Goal: Information Seeking & Learning: Learn about a topic

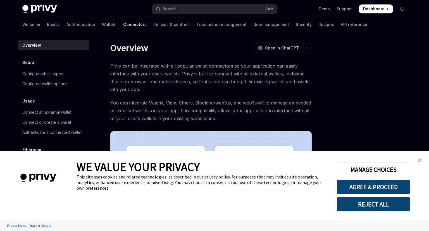
click at [420, 161] on img "close banner" at bounding box center [420, 160] width 4 height 4
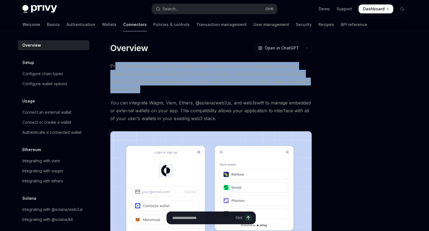
drag, startPoint x: 115, startPoint y: 66, endPoint x: 169, endPoint y: 91, distance: 59.6
click at [169, 90] on span "Privy can be integrated with all popular wallet connectors so your application …" at bounding box center [210, 77] width 201 height 31
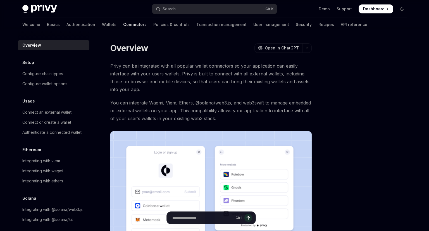
click at [169, 91] on span "Privy can be integrated with all popular wallet connectors so your application …" at bounding box center [210, 77] width 201 height 31
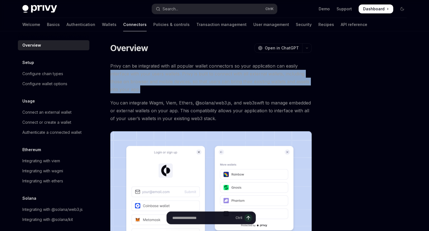
drag, startPoint x: 165, startPoint y: 95, endPoint x: 110, endPoint y: 73, distance: 59.4
click at [110, 73] on div "Overview OpenAI Open in ChatGPT OpenAI Open in ChatGPT Privy can be integrated …" at bounding box center [158, 203] width 308 height 323
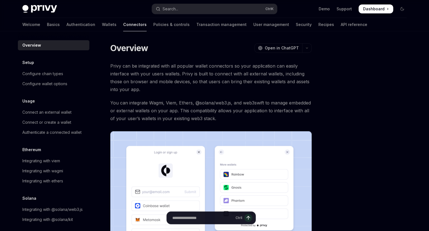
click at [110, 73] on div "Overview OpenAI Open in ChatGPT OpenAI Open in ChatGPT Privy can be integrated …" at bounding box center [158, 203] width 308 height 323
drag, startPoint x: 130, startPoint y: 102, endPoint x: 189, endPoint y: 102, distance: 59.2
click at [189, 102] on span "You can integrate Wagmi, Viem, Ethers, @solana/web3.js, and web3swift to manage…" at bounding box center [210, 110] width 201 height 23
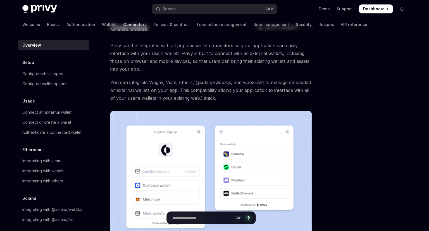
scroll to position [29, 0]
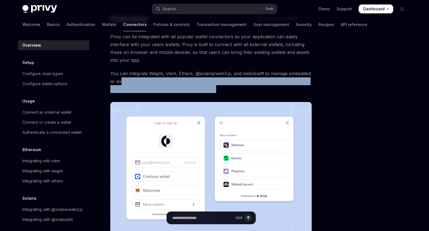
drag, startPoint x: 258, startPoint y: 89, endPoint x: 139, endPoint y: 77, distance: 120.1
click at [140, 77] on span "You can integrate Wagmi, Viem, Ethers, @solana/web3.js, and web3swift to manage…" at bounding box center [210, 81] width 201 height 23
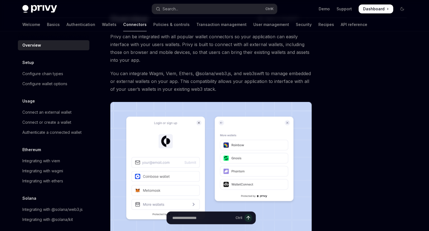
click at [139, 77] on span "You can integrate Wagmi, Viem, Ethers, @solana/web3.js, and web3swift to manage…" at bounding box center [210, 81] width 201 height 23
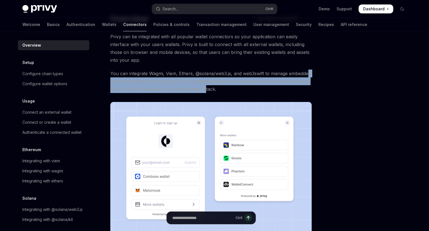
drag, startPoint x: 152, startPoint y: 79, endPoint x: 240, endPoint y: 85, distance: 88.1
click at [240, 85] on span "You can integrate Wagmi, Viem, Ethers, @solana/web3.js, and web3swift to manage…" at bounding box center [210, 81] width 201 height 23
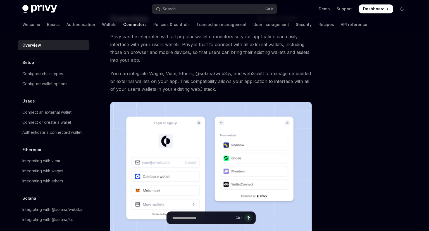
click at [240, 85] on span "You can integrate Wagmi, Viem, Ethers, @solana/web3.js, and web3swift to manage…" at bounding box center [210, 81] width 201 height 23
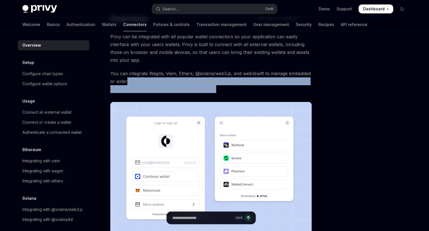
drag, startPoint x: 261, startPoint y: 89, endPoint x: 150, endPoint y: 80, distance: 111.0
click at [150, 80] on span "You can integrate Wagmi, Viem, Ethers, @solana/web3.js, and web3swift to manage…" at bounding box center [210, 81] width 201 height 23
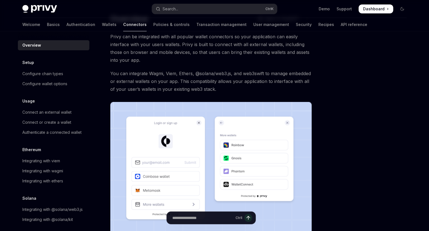
click at [150, 80] on span "You can integrate Wagmi, Viem, Ethers, @solana/web3.js, and web3swift to manage…" at bounding box center [210, 81] width 201 height 23
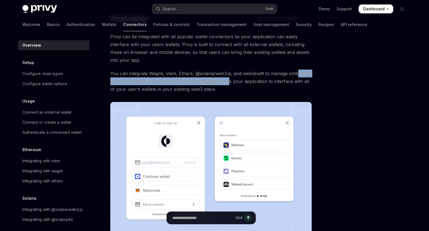
drag, startPoint x: 153, startPoint y: 81, endPoint x: 253, endPoint y: 84, distance: 100.3
click at [253, 84] on span "You can integrate Wagmi, Viem, Ethers, @solana/web3.js, and web3swift to manage…" at bounding box center [210, 81] width 201 height 23
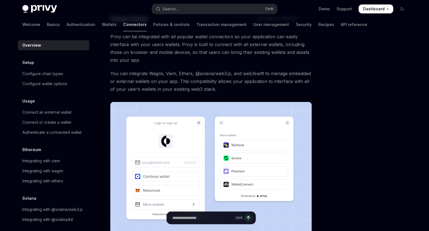
click at [253, 84] on span "You can integrate Wagmi, Viem, Ethers, @solana/web3.js, and web3swift to manage…" at bounding box center [210, 81] width 201 height 23
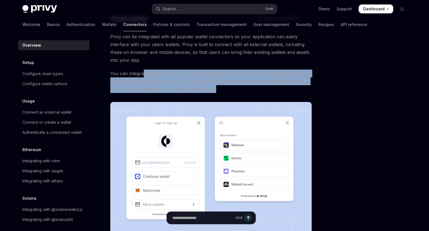
drag, startPoint x: 232, startPoint y: 87, endPoint x: 142, endPoint y: 72, distance: 90.9
click at [142, 72] on span "You can integrate Wagmi, Viem, Ethers, @solana/web3.js, and web3swift to manage…" at bounding box center [210, 81] width 201 height 23
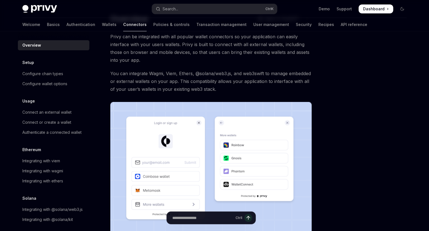
click at [142, 72] on span "You can integrate Wagmi, Viem, Ethers, @solana/web3.js, and web3swift to manage…" at bounding box center [210, 81] width 201 height 23
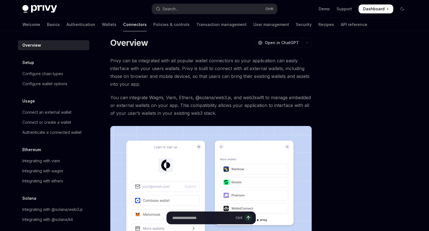
scroll to position [0, 0]
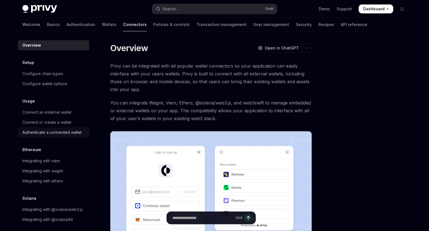
click at [68, 133] on div "Authenticate a connected wallet" at bounding box center [51, 132] width 59 height 7
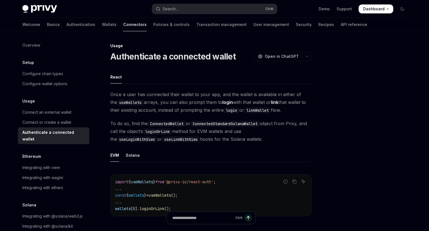
type textarea "*"
drag, startPoint x: 139, startPoint y: 93, endPoint x: 215, endPoint y: 93, distance: 75.9
click at [215, 93] on span "Once a user has connected their wallet to your app, and the wallet is available…" at bounding box center [210, 101] width 201 height 23
drag, startPoint x: 194, startPoint y: 96, endPoint x: 276, endPoint y: 93, distance: 82.7
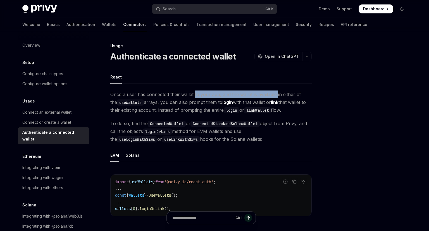
click at [276, 93] on span "Once a user has connected their wallet to your app, and the wallet is available…" at bounding box center [210, 101] width 201 height 23
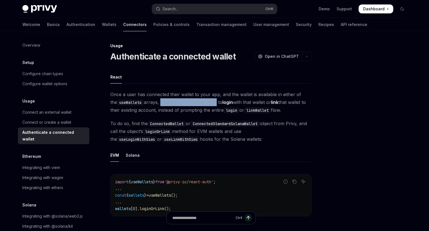
drag, startPoint x: 155, startPoint y: 102, endPoint x: 206, endPoint y: 102, distance: 50.8
click at [206, 102] on span "Once a user has connected their wallet to your app, and the wallet is available…" at bounding box center [210, 101] width 201 height 23
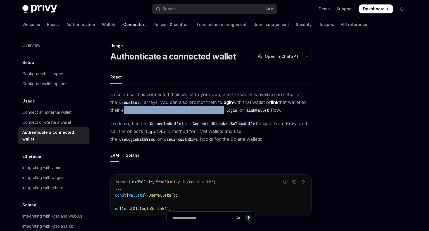
drag, startPoint x: 121, startPoint y: 108, endPoint x: 221, endPoint y: 109, distance: 99.9
click at [221, 109] on span "Once a user has connected their wallet to your app, and the wallet is available…" at bounding box center [210, 101] width 201 height 23
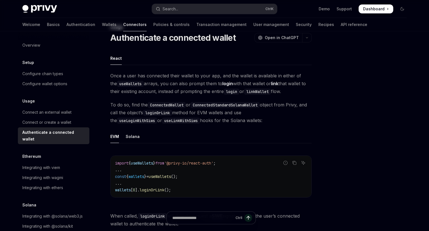
scroll to position [29, 0]
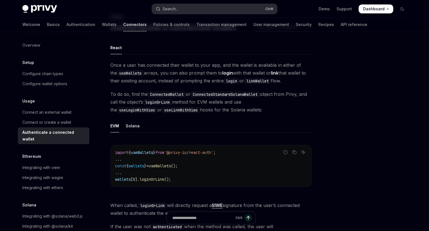
click at [194, 9] on button "Search... Ctrl K" at bounding box center [214, 9] width 125 height 10
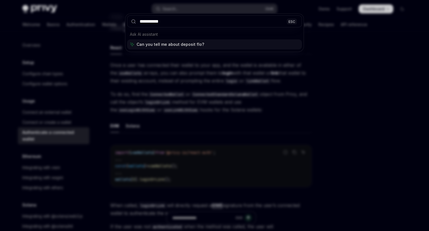
type input "**********"
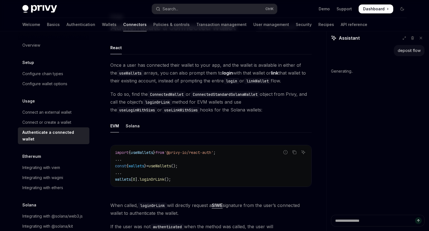
scroll to position [4, 0]
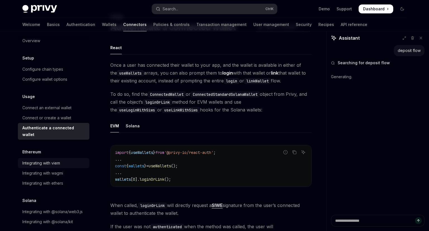
click at [53, 160] on div "Integrating with viem" at bounding box center [41, 163] width 38 height 7
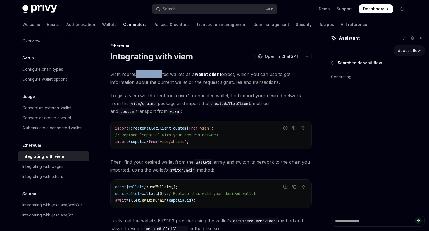
drag, startPoint x: 137, startPoint y: 74, endPoint x: 162, endPoint y: 74, distance: 25.4
click at [162, 74] on span "Viem represents connected wallets as a wallet client object, which you can use …" at bounding box center [210, 78] width 201 height 16
drag, startPoint x: 118, startPoint y: 82, endPoint x: 171, endPoint y: 82, distance: 53.0
click at [171, 82] on span "Viem represents connected wallets as a wallet client object, which you can use …" at bounding box center [210, 78] width 201 height 16
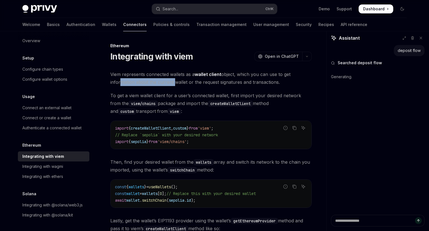
click at [171, 82] on span "Viem represents connected wallets as a wallet client object, which you can use …" at bounding box center [210, 78] width 201 height 16
drag, startPoint x: 140, startPoint y: 82, endPoint x: 224, endPoint y: 79, distance: 83.8
click at [224, 79] on span "Viem represents connected wallets as a wallet client object, which you can use …" at bounding box center [210, 78] width 201 height 16
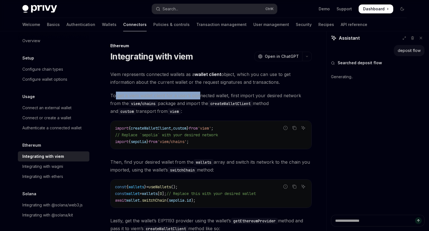
drag, startPoint x: 119, startPoint y: 95, endPoint x: 213, endPoint y: 95, distance: 94.4
click at [213, 95] on span "To get a viem wallet client for a user’s connected wallet, first import your de…" at bounding box center [210, 103] width 201 height 23
drag, startPoint x: 132, startPoint y: 95, endPoint x: 257, endPoint y: 95, distance: 125.1
click at [257, 95] on span "To get a viem wallet client for a user’s connected wallet, first import your de…" at bounding box center [210, 103] width 201 height 23
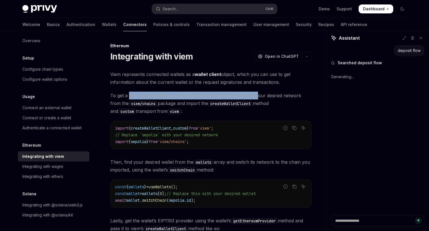
click at [257, 95] on span "To get a viem wallet client for a user’s connected wallet, first import your de…" at bounding box center [210, 103] width 201 height 23
drag, startPoint x: 181, startPoint y: 95, endPoint x: 294, endPoint y: 95, distance: 112.8
click at [294, 95] on span "To get a viem wallet client for a user’s connected wallet, first import your de…" at bounding box center [210, 103] width 201 height 23
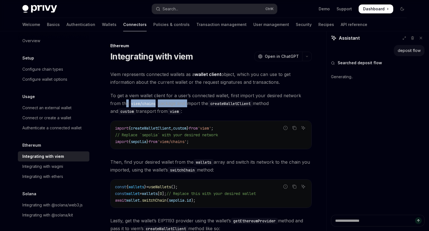
drag, startPoint x: 113, startPoint y: 105, endPoint x: 178, endPoint y: 105, distance: 64.8
click at [178, 105] on span "To get a viem wallet client for a user’s connected wallet, first import your de…" at bounding box center [210, 103] width 201 height 23
click at [177, 105] on span "To get a viem wallet client for a user’s connected wallet, first import your de…" at bounding box center [210, 103] width 201 height 23
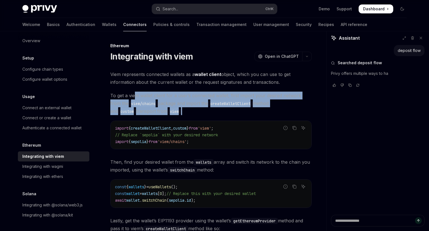
drag, startPoint x: 228, startPoint y: 107, endPoint x: 136, endPoint y: 91, distance: 93.5
click at [136, 91] on div "Viem represents connected wallets as a wallet client object, which you can use …" at bounding box center [210, 190] width 201 height 241
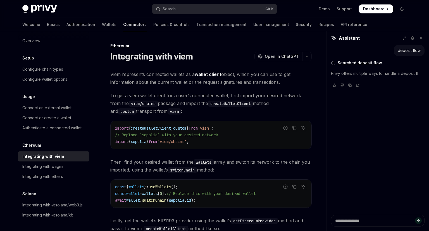
click at [134, 90] on div "Viem represents connected wallets as a wallet client object, which you can use …" at bounding box center [210, 190] width 201 height 241
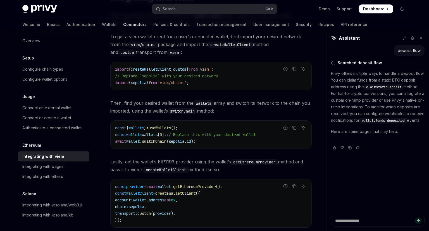
scroll to position [170, 0]
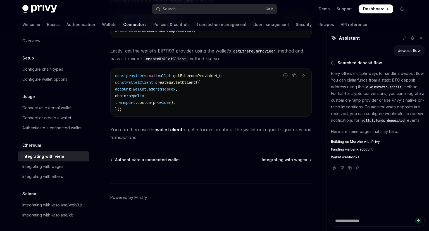
drag, startPoint x: 145, startPoint y: 137, endPoint x: 120, endPoint y: 131, distance: 25.7
click at [120, 131] on span "You can then use the wallet client to get information about the wallet or reque…" at bounding box center [210, 134] width 201 height 16
click at [119, 131] on span "You can then use the wallet client to get information about the wallet or reque…" at bounding box center [210, 134] width 201 height 16
drag, startPoint x: 149, startPoint y: 141, endPoint x: 121, endPoint y: 135, distance: 29.0
click at [121, 135] on span "You can then use the wallet client to get information about the wallet or reque…" at bounding box center [210, 134] width 201 height 16
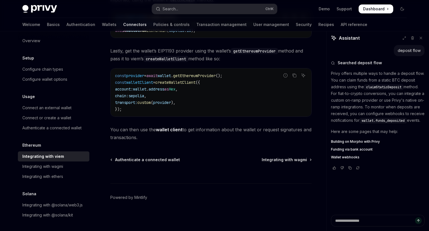
click at [121, 135] on span "You can then use the wallet client to get information about the wallet or reque…" at bounding box center [210, 134] width 201 height 16
click at [59, 169] on div "Integrating with wagmi" at bounding box center [42, 166] width 41 height 7
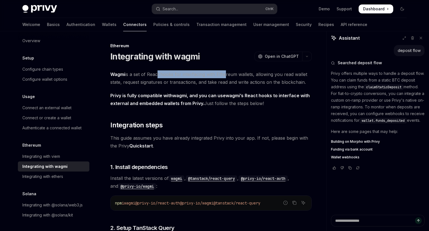
drag, startPoint x: 156, startPoint y: 75, endPoint x: 222, endPoint y: 69, distance: 66.7
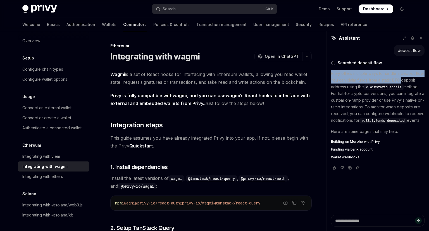
drag, startPoint x: 198, startPoint y: 74, endPoint x: 327, endPoint y: 85, distance: 128.9
click at [304, 85] on span "Wagmi is a set of React hooks for interfacing with Ethereum wallets, allowing y…" at bounding box center [210, 78] width 201 height 16
drag, startPoint x: 313, startPoint y: 81, endPoint x: 188, endPoint y: 82, distance: 125.1
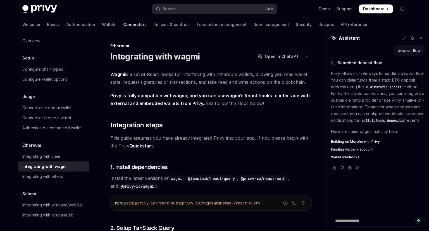
click at [188, 82] on span "Wagmi is a set of React hooks for interfacing with Ethereum wallets, allowing y…" at bounding box center [210, 78] width 201 height 16
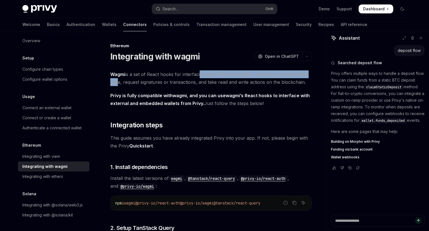
drag, startPoint x: 160, startPoint y: 78, endPoint x: 199, endPoint y: 75, distance: 38.9
click at [199, 75] on span "Wagmi is a set of React hooks for interfacing with Ethereum wallets, allowing y…" at bounding box center [210, 78] width 201 height 16
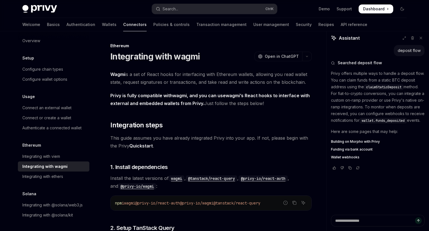
click at [199, 75] on span "Wagmi is a set of React hooks for interfacing with Ethereum wallets, allowing y…" at bounding box center [210, 78] width 201 height 16
drag, startPoint x: 167, startPoint y: 82, endPoint x: 263, endPoint y: 75, distance: 96.6
click at [263, 75] on span "Wagmi is a set of React hooks for interfacing with Ethereum wallets, allowing y…" at bounding box center [210, 78] width 201 height 16
click at [262, 74] on span "Wagmi is a set of React hooks for interfacing with Ethereum wallets, allowing y…" at bounding box center [210, 78] width 201 height 16
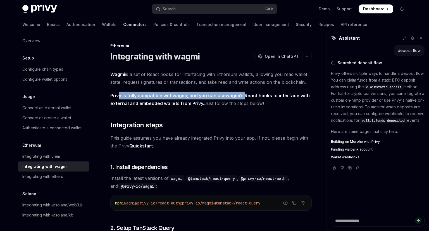
drag, startPoint x: 173, startPoint y: 93, endPoint x: 246, endPoint y: 93, distance: 73.7
click at [246, 93] on strong "Privy is fully compatible with wagmi , and you can use wagmi ’s React hooks to …" at bounding box center [209, 99] width 199 height 13
click at [245, 93] on strong "Privy is fully compatible with wagmi , and you can use wagmi ’s React hooks to …" at bounding box center [209, 99] width 199 height 13
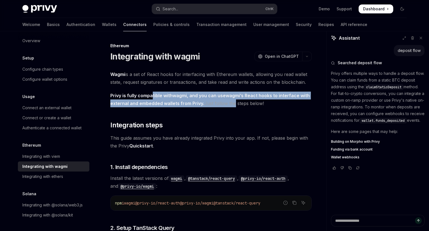
drag, startPoint x: 233, startPoint y: 104, endPoint x: 152, endPoint y: 91, distance: 82.3
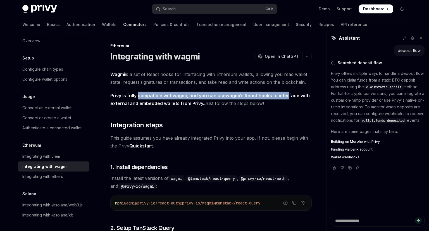
drag, startPoint x: 158, startPoint y: 93, endPoint x: 286, endPoint y: 95, distance: 128.4
click at [288, 95] on strong "Privy is fully compatible with wagmi , and you can use wagmi ’s React hooks to …" at bounding box center [209, 99] width 199 height 13
click at [286, 95] on strong "Privy is fully compatible with wagmi , and you can use wagmi ’s React hooks to …" at bounding box center [209, 99] width 199 height 13
drag, startPoint x: 241, startPoint y: 97, endPoint x: 131, endPoint y: 88, distance: 110.1
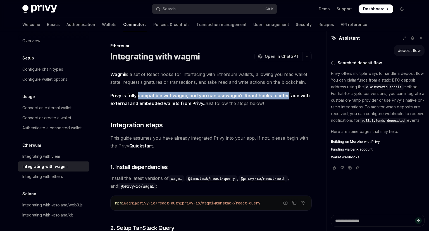
click at [139, 105] on strong "Privy is fully compatible with wagmi , and you can use wagmi ’s React hooks to …" at bounding box center [209, 99] width 199 height 13
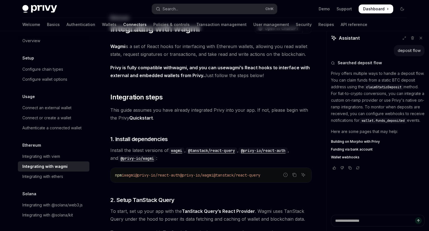
scroll to position [59, 0]
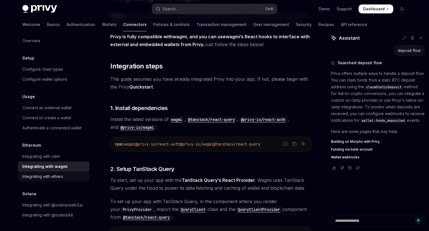
click at [56, 176] on div "Integrating with ethers" at bounding box center [42, 176] width 41 height 7
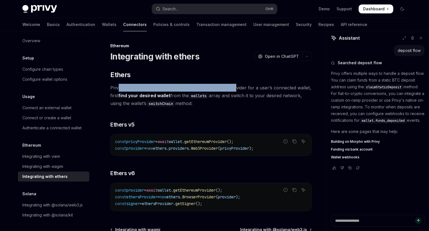
drag, startPoint x: 144, startPoint y: 86, endPoint x: 234, endPoint y: 85, distance: 89.9
click at [234, 85] on span "Privy is fully compatible with ethers.js. To get an ethers provider for a user’…" at bounding box center [210, 95] width 201 height 23
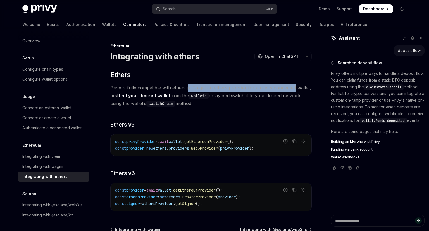
drag, startPoint x: 228, startPoint y: 84, endPoint x: 293, endPoint y: 83, distance: 64.8
click at [293, 83] on div "​ Ethers Privy is fully compatible with ethers.js. To get an ethers provider fo…" at bounding box center [210, 140] width 201 height 141
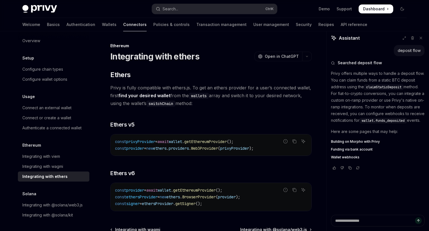
click at [293, 83] on div "​ Ethers Privy is fully compatible with ethers.js. To get an ethers provider fo…" at bounding box center [210, 140] width 201 height 141
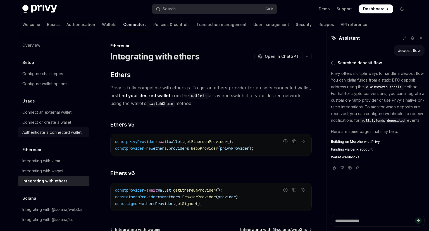
click at [67, 133] on div "Authenticate a connected wallet" at bounding box center [51, 132] width 59 height 7
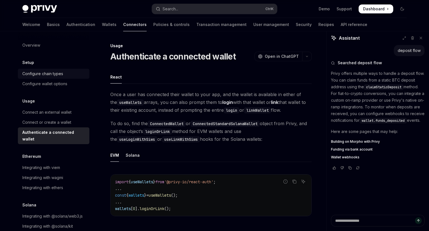
click at [56, 71] on div "Configure chain types" at bounding box center [42, 73] width 41 height 7
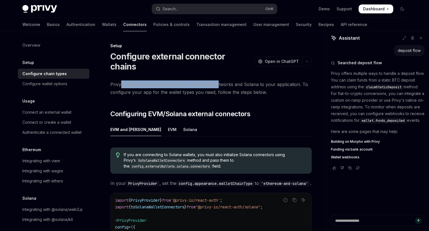
drag, startPoint x: 121, startPoint y: 75, endPoint x: 217, endPoint y: 71, distance: 96.4
click at [217, 80] on span "Privy supports connecting wallets on both EVM networks and Solana to your appli…" at bounding box center [210, 88] width 201 height 16
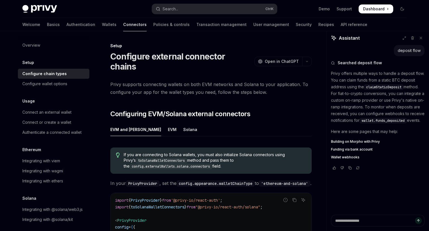
click at [217, 80] on span "Privy supports connecting wallets on both EVM networks and Solana to your appli…" at bounding box center [210, 88] width 201 height 16
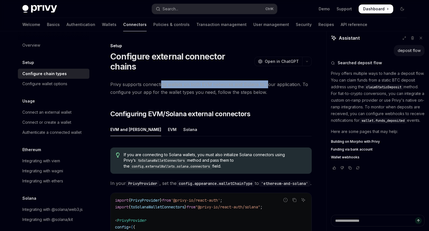
drag, startPoint x: 166, startPoint y: 71, endPoint x: 264, endPoint y: 74, distance: 97.8
click at [264, 80] on span "Privy supports connecting wallets on both EVM networks and Solana to your appli…" at bounding box center [210, 88] width 201 height 16
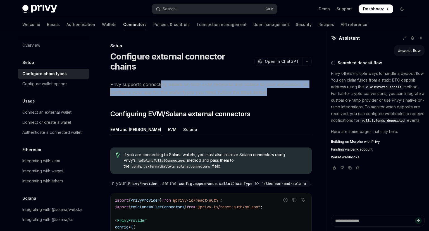
drag, startPoint x: 267, startPoint y: 84, endPoint x: 161, endPoint y: 77, distance: 106.1
click at [161, 80] on span "Privy supports connecting wallets on both EVM networks and Solana to your appli…" at bounding box center [210, 88] width 201 height 16
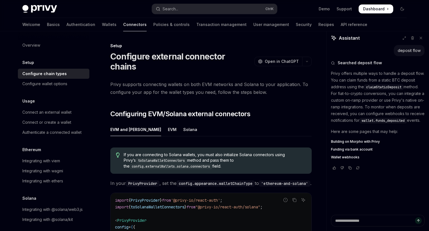
click at [161, 80] on span "Privy supports connecting wallets on both EVM networks and Solana to your appli…" at bounding box center [210, 88] width 201 height 16
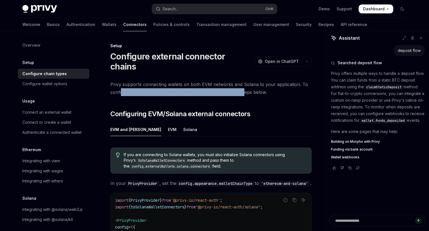
drag, startPoint x: 123, startPoint y: 82, endPoint x: 242, endPoint y: 85, distance: 118.7
click at [243, 84] on span "Privy supports connecting wallets on both EVM networks and Solana to your appli…" at bounding box center [210, 88] width 201 height 16
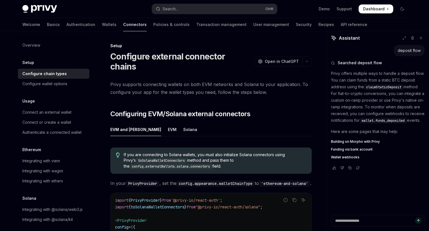
click at [242, 85] on span "Privy supports connecting wallets on both EVM networks and Solana to your appli…" at bounding box center [210, 88] width 201 height 16
drag, startPoint x: 243, startPoint y: 82, endPoint x: 167, endPoint y: 81, distance: 75.9
click at [167, 81] on span "Privy supports connecting wallets on both EVM networks and Solana to your appli…" at bounding box center [210, 88] width 201 height 16
click at [168, 81] on span "Privy supports connecting wallets on both EVM networks and Solana to your appli…" at bounding box center [210, 88] width 201 height 16
drag, startPoint x: 345, startPoint y: 106, endPoint x: 392, endPoint y: 106, distance: 47.5
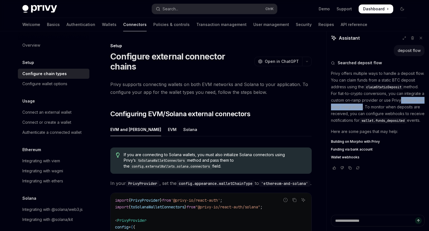
click at [392, 106] on p "Privy offers multiple ways to handle a deposit flow. You can claim funds from a…" at bounding box center [378, 97] width 94 height 54
drag, startPoint x: 354, startPoint y: 113, endPoint x: 398, endPoint y: 113, distance: 43.5
click at [398, 113] on p "Privy offers multiple ways to handle a deposit flow. You can claim funds from a…" at bounding box center [378, 97] width 94 height 54
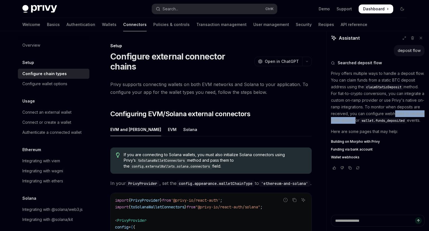
drag, startPoint x: 340, startPoint y: 119, endPoint x: 393, endPoint y: 118, distance: 52.8
click at [393, 118] on p "Privy offers multiple ways to handle a deposit flow. You can claim funds from a…" at bounding box center [378, 97] width 94 height 54
click at [392, 118] on p "Privy offers multiple ways to handle a deposit flow. You can claim funds from a…" at bounding box center [378, 97] width 94 height 54
drag, startPoint x: 405, startPoint y: 122, endPoint x: 348, endPoint y: 120, distance: 57.3
click at [348, 120] on p "Privy offers multiple ways to handle a deposit flow. You can claim funds from a…" at bounding box center [378, 97] width 94 height 54
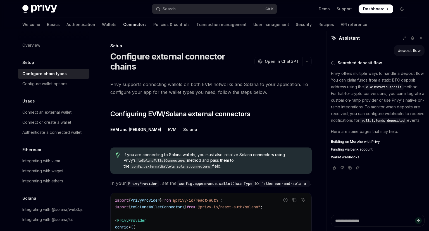
click at [348, 120] on p "Privy offers multiple ways to handle a deposit flow. You can claim funds from a…" at bounding box center [378, 97] width 94 height 54
drag, startPoint x: 396, startPoint y: 129, endPoint x: 360, endPoint y: 113, distance: 39.1
click at [361, 113] on p "Privy offers multiple ways to handle a deposit flow. You can claim funds from a…" at bounding box center [378, 97] width 94 height 54
click at [360, 113] on p "Privy offers multiple ways to handle a deposit flow. You can claim funds from a…" at bounding box center [378, 97] width 94 height 54
click at [318, 21] on link "Recipes" at bounding box center [326, 24] width 16 height 13
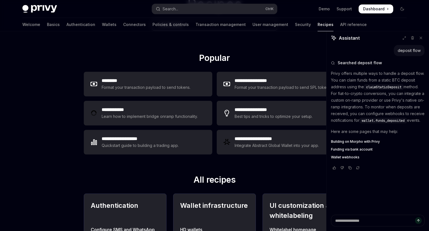
scroll to position [59, 0]
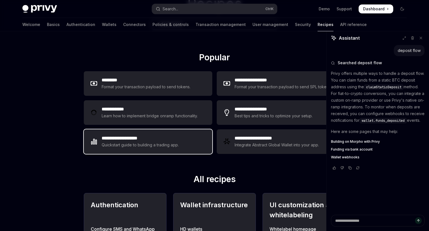
click at [115, 143] on div "Quickstart guide to building a trading app." at bounding box center [140, 145] width 77 height 7
type textarea "*"
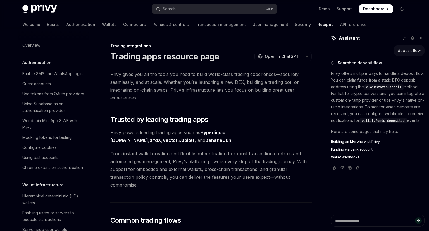
scroll to position [502, 0]
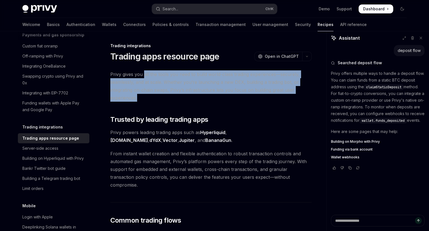
drag, startPoint x: 154, startPoint y: 102, endPoint x: 143, endPoint y: 71, distance: 32.5
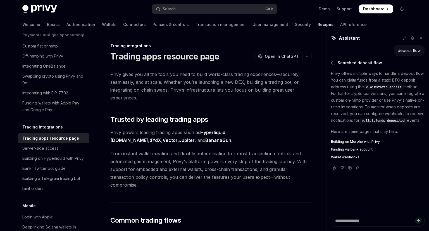
click at [143, 71] on span "Privy gives you all the tools you need to build world-class trading experiences…" at bounding box center [210, 85] width 201 height 31
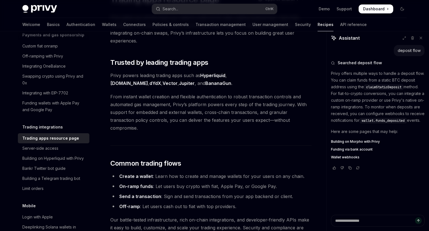
scroll to position [59, 0]
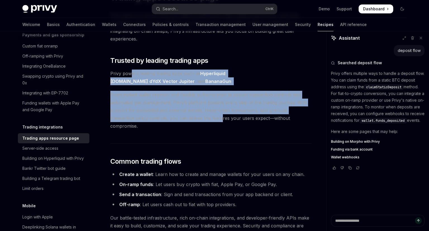
drag, startPoint x: 195, startPoint y: 121, endPoint x: 130, endPoint y: 69, distance: 83.6
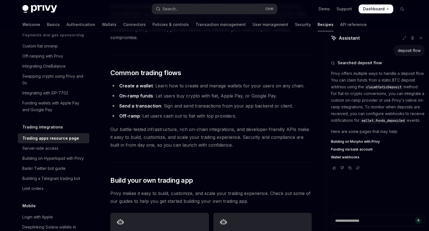
scroll to position [177, 0]
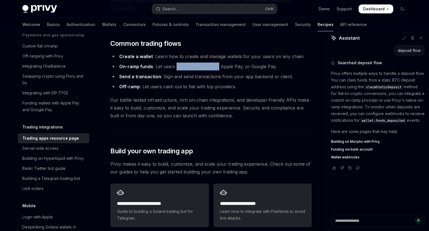
drag, startPoint x: 177, startPoint y: 59, endPoint x: 218, endPoint y: 58, distance: 41.3
click at [218, 63] on li "On-ramp funds : Let users buy crypto with fiat, Apple Pay, or Google Pay." at bounding box center [210, 67] width 201 height 8
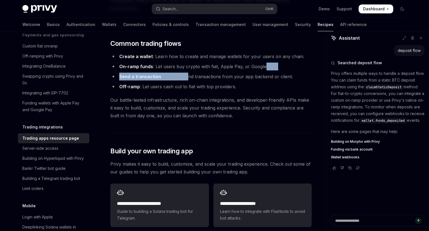
drag, startPoint x: 190, startPoint y: 63, endPoint x: 262, endPoint y: 61, distance: 71.5
click at [262, 61] on ul "Create a wallet : Learn how to create and manage wallets for your users on any …" at bounding box center [210, 71] width 201 height 38
click at [262, 63] on li "On-ramp funds : Let users buy crypto with fiat, Apple Pay, or Google Pay." at bounding box center [210, 67] width 201 height 8
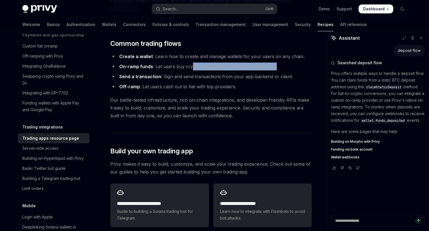
drag, startPoint x: 293, startPoint y: 59, endPoint x: 191, endPoint y: 54, distance: 102.0
click at [191, 63] on li "On-ramp funds : Let users buy crypto with fiat, Apple Pay, or Google Pay." at bounding box center [210, 67] width 201 height 8
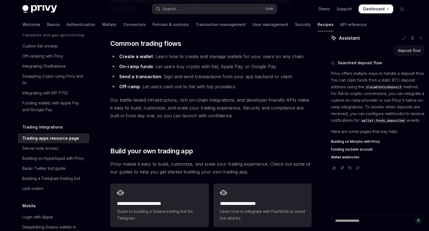
click at [192, 63] on li "On-ramp funds : Let users buy crypto with fiat, Apple Pay, or Google Pay." at bounding box center [210, 67] width 201 height 8
drag, startPoint x: 163, startPoint y: 59, endPoint x: 240, endPoint y: 59, distance: 76.8
click at [240, 63] on li "On-ramp funds : Let users buy crypto with fiat, Apple Pay, or Google Pay." at bounding box center [210, 67] width 201 height 8
drag, startPoint x: 177, startPoint y: 69, endPoint x: 260, endPoint y: 70, distance: 82.6
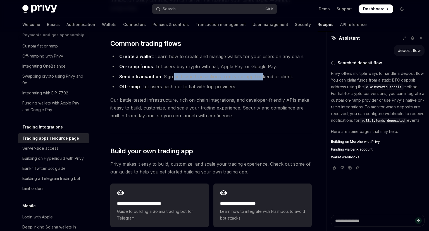
click at [260, 73] on li "Send a transaction : Sign and send transactions from your app backend or client." at bounding box center [210, 77] width 201 height 8
click at [259, 73] on li "Send a transaction : Sign and send transactions from your app backend or client." at bounding box center [210, 77] width 201 height 8
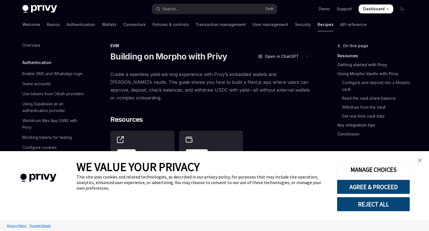
scroll to position [755, 0]
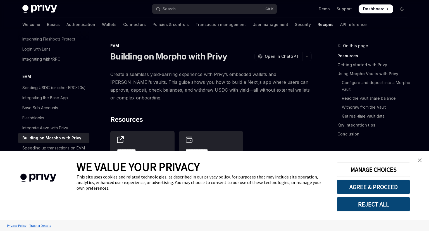
click at [417, 160] on link "close banner" at bounding box center [419, 160] width 11 height 11
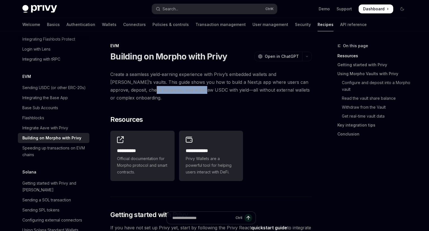
drag, startPoint x: 133, startPoint y: 90, endPoint x: 187, endPoint y: 88, distance: 54.2
click at [187, 88] on span "Create a seamless yield-earning experience with Privy’s embedded wallets and Mo…" at bounding box center [210, 85] width 201 height 31
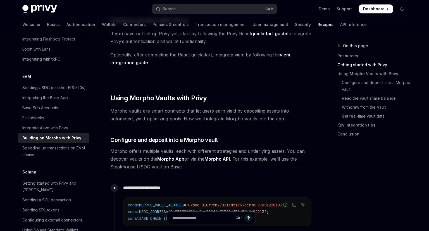
scroll to position [206, 0]
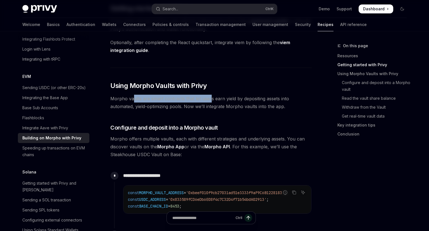
drag, startPoint x: 135, startPoint y: 99, endPoint x: 212, endPoint y: 95, distance: 77.1
click at [212, 95] on span "Morpho vaults are smart contracts that let users earn yield by depositing asset…" at bounding box center [210, 103] width 201 height 16
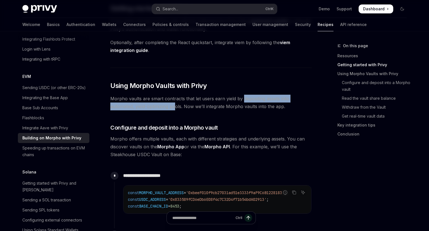
drag, startPoint x: 222, startPoint y: 102, endPoint x: 242, endPoint y: 101, distance: 20.4
click at [242, 101] on span "Morpho vaults are smart contracts that let users earn yield by depositing asset…" at bounding box center [210, 103] width 201 height 16
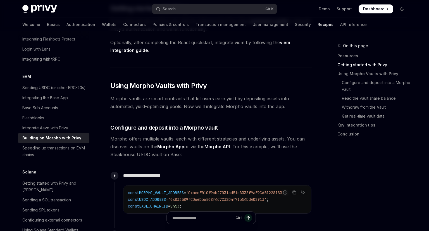
click at [242, 101] on span "Morpho vaults are smart contracts that let users earn yield by depositing asset…" at bounding box center [210, 103] width 201 height 16
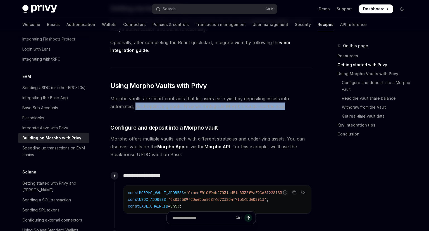
drag, startPoint x: 286, startPoint y: 107, endPoint x: 136, endPoint y: 103, distance: 150.8
click at [136, 103] on span "Morpho vaults are smart contracts that let users earn yield by depositing asset…" at bounding box center [210, 103] width 201 height 16
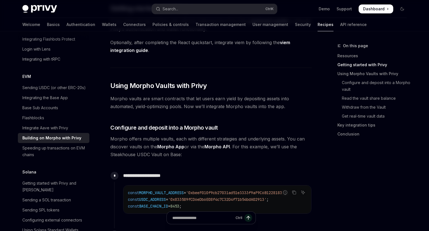
click at [136, 103] on span "Morpho vaults are smart contracts that let users earn yield by depositing asset…" at bounding box center [210, 103] width 201 height 16
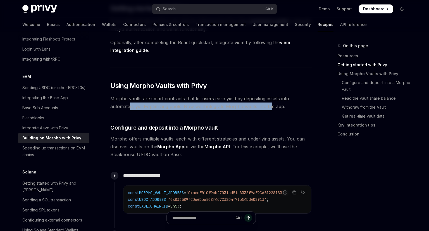
drag, startPoint x: 129, startPoint y: 108, endPoint x: 271, endPoint y: 110, distance: 141.8
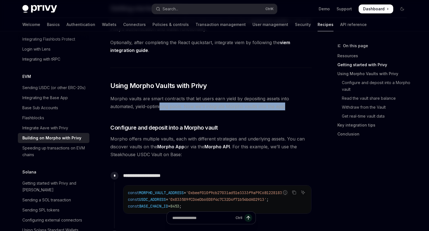
drag, startPoint x: 289, startPoint y: 106, endPoint x: 161, endPoint y: 108, distance: 128.4
click at [161, 108] on span "Morpho vaults are smart contracts that let users earn yield by depositing asset…" at bounding box center [210, 103] width 201 height 16
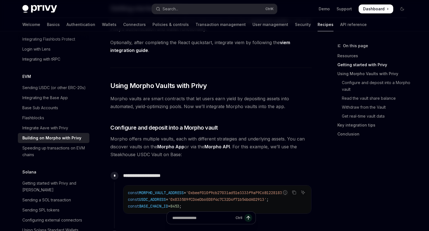
click at [161, 108] on span "Morpho vaults are smart contracts that let users earn yield by depositing asset…" at bounding box center [210, 103] width 201 height 16
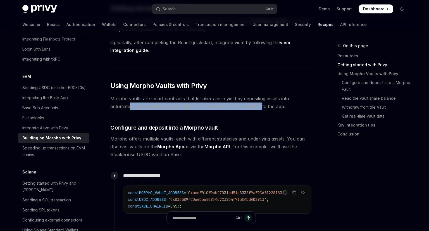
drag, startPoint x: 168, startPoint y: 106, endPoint x: 260, endPoint y: 104, distance: 92.4
click at [260, 104] on span "Morpho vaults are smart contracts that let users earn yield by depositing asset…" at bounding box center [210, 103] width 201 height 16
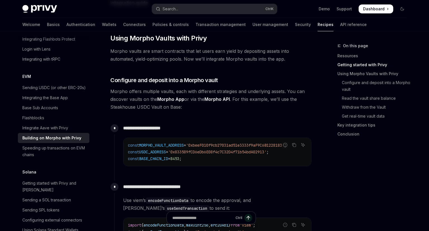
scroll to position [265, 0]
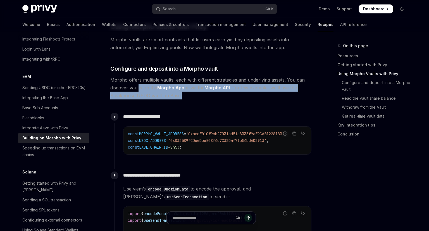
drag, startPoint x: 196, startPoint y: 100, endPoint x: 138, endPoint y: 83, distance: 59.7
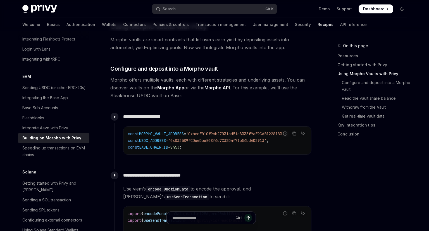
click at [138, 83] on span "Morpho offers multiple vaults, each with different strategies and underlying as…" at bounding box center [210, 87] width 201 height 23
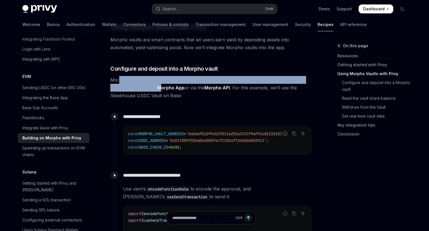
drag, startPoint x: 131, startPoint y: 81, endPoint x: 161, endPoint y: 90, distance: 31.2
click at [161, 90] on span "Morpho offers multiple vaults, each with different strategies and underlying as…" at bounding box center [210, 87] width 201 height 23
click at [161, 90] on link "Morpho App" at bounding box center [170, 88] width 27 height 6
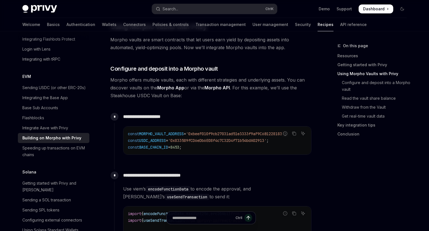
click at [203, 98] on span "Morpho offers multiple vaults, each with different strategies and underlying as…" at bounding box center [210, 87] width 201 height 23
drag, startPoint x: 185, startPoint y: 94, endPoint x: 142, endPoint y: 96, distance: 42.5
click at [142, 96] on span "Morpho offers multiple vaults, each with different strategies and underlying as…" at bounding box center [210, 87] width 201 height 23
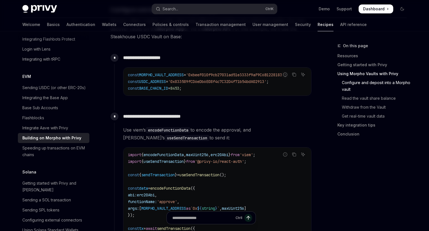
scroll to position [354, 0]
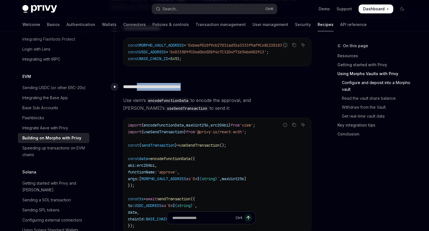
drag, startPoint x: 144, startPoint y: 87, endPoint x: 209, endPoint y: 82, distance: 65.6
click at [209, 82] on div "**********" at bounding box center [212, 161] width 197 height 161
drag, startPoint x: 185, startPoint y: 94, endPoint x: 231, endPoint y: 90, distance: 46.2
click at [231, 90] on div "**********" at bounding box center [212, 161] width 197 height 161
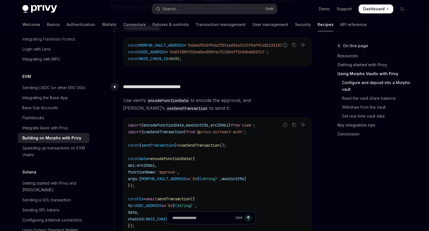
click at [231, 90] on p "**********" at bounding box center [217, 87] width 188 height 8
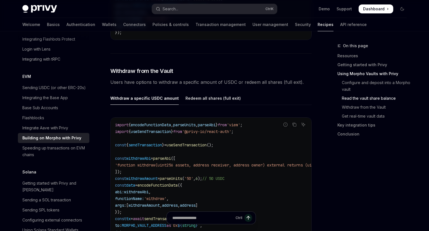
scroll to position [884, 0]
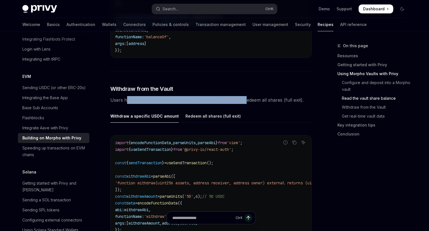
drag, startPoint x: 129, startPoint y: 90, endPoint x: 252, endPoint y: 92, distance: 123.4
click at [252, 96] on span "Users have options to withdraw a specific amount of USDC or redeem all shares (…" at bounding box center [210, 100] width 201 height 8
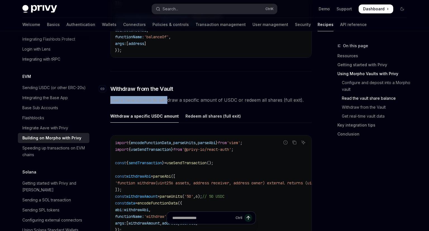
drag, startPoint x: 199, startPoint y: 89, endPoint x: 270, endPoint y: 81, distance: 70.8
click at [270, 85] on h3 "​ Withdraw from the Vault" at bounding box center [210, 89] width 201 height 8
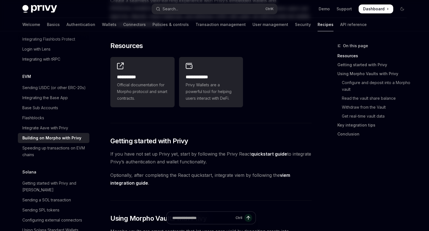
scroll to position [0, 0]
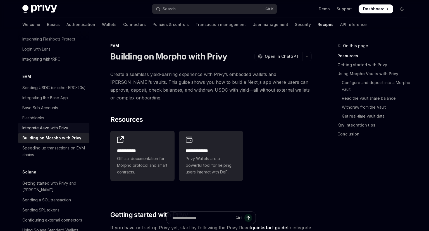
click at [41, 125] on div "Integrate Aave with Privy" at bounding box center [45, 128] width 46 height 7
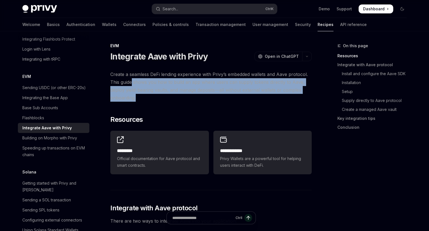
drag, startPoint x: 144, startPoint y: 95, endPoint x: 132, endPoint y: 80, distance: 19.4
click at [132, 80] on span "Create a seamless DeFi lending experience with Privy’s embedded wallets and Aav…" at bounding box center [210, 85] width 201 height 31
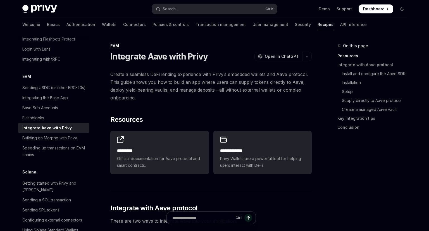
click at [132, 80] on span "Create a seamless DeFi lending experience with Privy’s embedded wallets and Aav…" at bounding box center [210, 85] width 201 height 31
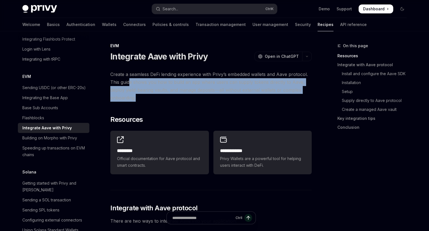
drag, startPoint x: 140, startPoint y: 99, endPoint x: 128, endPoint y: 84, distance: 18.5
click at [128, 84] on span "Create a seamless DeFi lending experience with Privy’s embedded wallets and Aav…" at bounding box center [210, 85] width 201 height 31
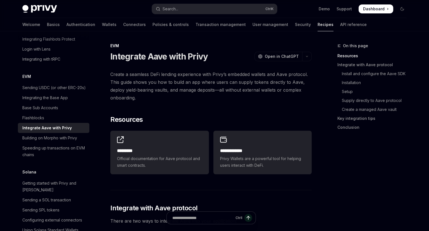
click at [128, 84] on span "Create a seamless DeFi lending experience with Privy’s embedded wallets and Aav…" at bounding box center [210, 85] width 201 height 31
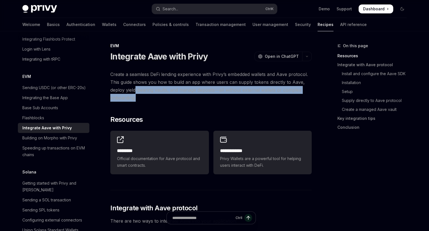
drag, startPoint x: 149, startPoint y: 100, endPoint x: 136, endPoint y: 89, distance: 17.2
click at [137, 89] on span "Create a seamless DeFi lending experience with Privy’s embedded wallets and Aav…" at bounding box center [210, 85] width 201 height 31
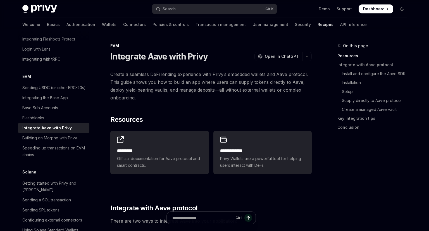
click at [136, 89] on span "Create a seamless DeFi lending experience with Privy’s embedded wallets and Aav…" at bounding box center [210, 85] width 201 height 31
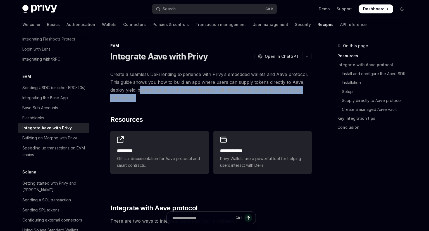
drag, startPoint x: 155, startPoint y: 99, endPoint x: 139, endPoint y: 89, distance: 18.4
click at [139, 89] on span "Create a seamless DeFi lending experience with Privy’s embedded wallets and Aav…" at bounding box center [210, 85] width 201 height 31
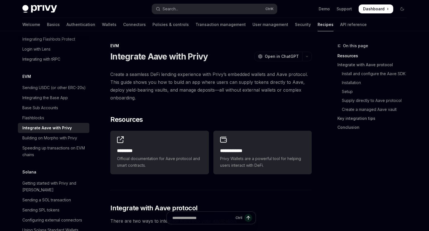
click at [139, 89] on span "Create a seamless DeFi lending experience with Privy’s embedded wallets and Aav…" at bounding box center [210, 85] width 201 height 31
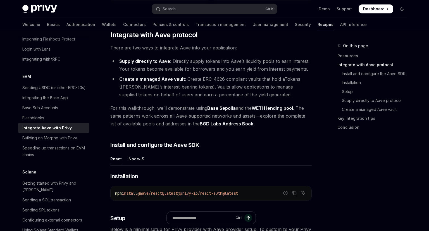
scroll to position [177, 0]
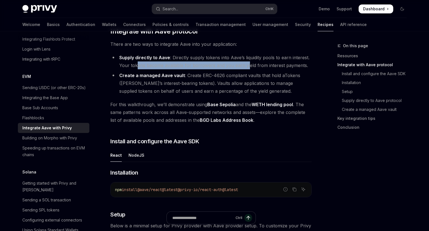
drag, startPoint x: 143, startPoint y: 65, endPoint x: 245, endPoint y: 62, distance: 102.8
click at [246, 62] on li "Supply directly to Aave : Directly supply tokens into Aave’s liquidity pools to…" at bounding box center [210, 62] width 201 height 16
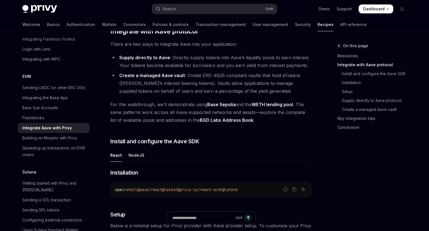
click at [245, 62] on li "Supply directly to Aave : Directly supply tokens into Aave’s liquidity pools to…" at bounding box center [210, 62] width 201 height 16
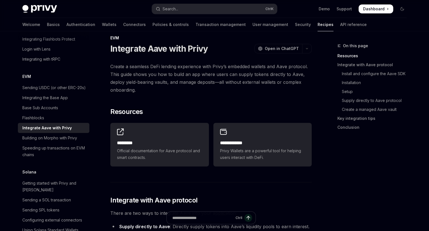
scroll to position [0, 0]
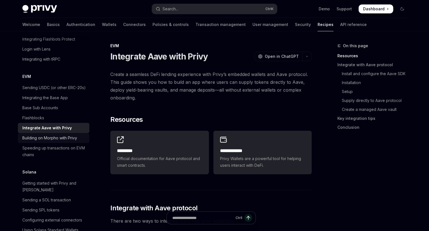
click at [52, 135] on div "Building on Morpho with Privy" at bounding box center [49, 138] width 55 height 7
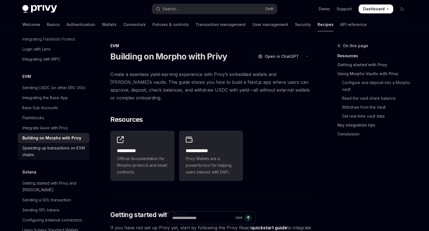
click at [68, 145] on div "Speeding up transactions on EVM chains" at bounding box center [54, 151] width 64 height 13
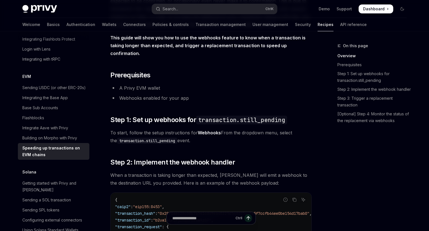
scroll to position [147, 0]
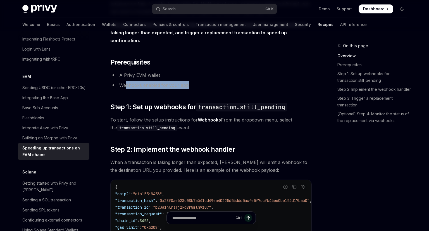
drag, startPoint x: 127, startPoint y: 77, endPoint x: 207, endPoint y: 78, distance: 80.1
click at [207, 81] on li "Webhooks enabled for your app" at bounding box center [210, 85] width 201 height 8
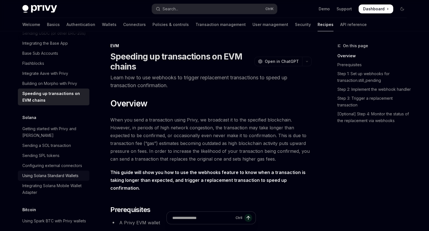
scroll to position [819, 0]
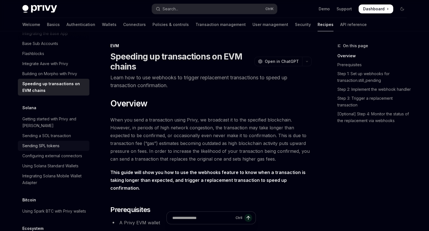
click at [49, 142] on div "Sending SPL tokens" at bounding box center [40, 145] width 37 height 7
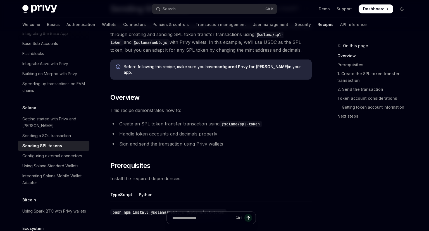
scroll to position [59, 0]
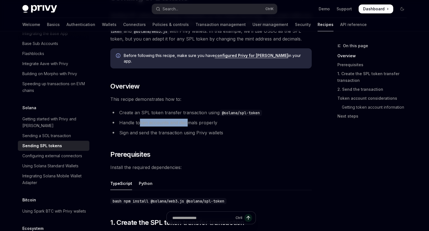
drag, startPoint x: 146, startPoint y: 116, endPoint x: 188, endPoint y: 116, distance: 41.9
click at [188, 119] on li "Handle token accounts and decimals properly" at bounding box center [210, 123] width 201 height 8
drag, startPoint x: 234, startPoint y: 116, endPoint x: 169, endPoint y: 118, distance: 64.5
click at [170, 119] on li "Handle token accounts and decimals properly" at bounding box center [210, 123] width 201 height 8
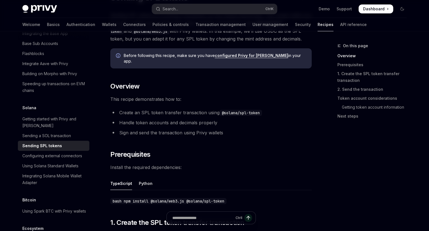
click at [169, 119] on li "Handle token accounts and decimals properly" at bounding box center [210, 123] width 201 height 8
drag, startPoint x: 127, startPoint y: 126, endPoint x: 210, endPoint y: 123, distance: 83.8
click at [210, 123] on ul "Create an SPL token transfer transaction using @solana/spl-token Handle token a…" at bounding box center [210, 123] width 201 height 28
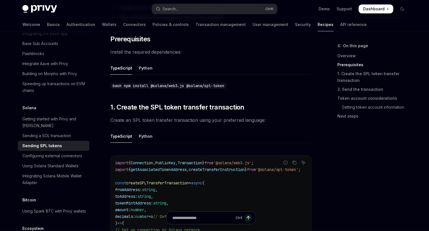
scroll to position [177, 0]
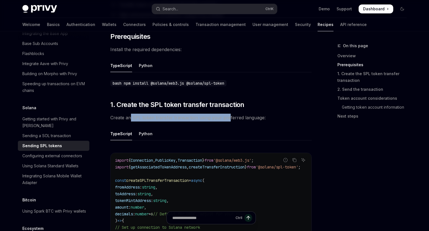
drag, startPoint x: 137, startPoint y: 111, endPoint x: 225, endPoint y: 111, distance: 88.8
click at [226, 114] on span "Create an SPL token transfer transaction using your preferred language:" at bounding box center [210, 118] width 201 height 8
click at [225, 114] on span "Create an SPL token transfer transaction using your preferred language:" at bounding box center [210, 118] width 201 height 8
drag, startPoint x: 161, startPoint y: 113, endPoint x: 245, endPoint y: 111, distance: 84.3
click at [245, 114] on span "Create an SPL token transfer transaction using your preferred language:" at bounding box center [210, 118] width 201 height 8
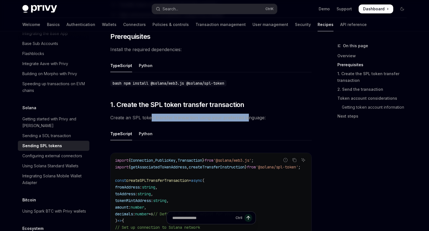
click at [245, 114] on span "Create an SPL token transfer transaction using your preferred language:" at bounding box center [210, 118] width 201 height 8
drag, startPoint x: 296, startPoint y: 114, endPoint x: 185, endPoint y: 115, distance: 111.4
click at [185, 115] on span "Create an SPL token transfer transaction using your preferred language:" at bounding box center [210, 118] width 201 height 8
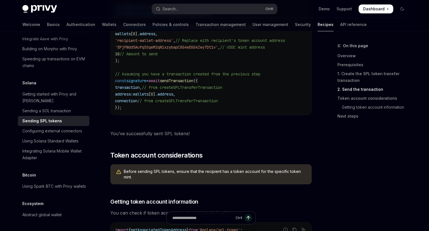
scroll to position [727, 0]
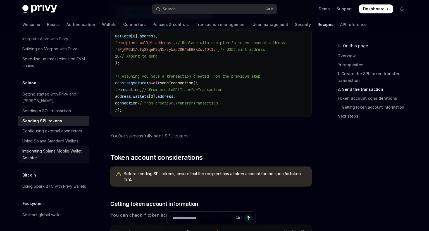
click at [49, 148] on div "Integrating Solana Mobile Wallet Adapter" at bounding box center [54, 154] width 64 height 13
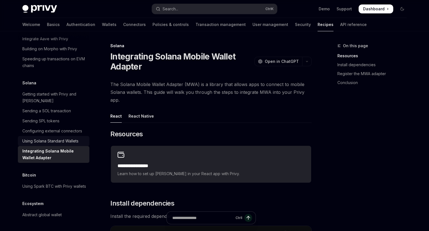
click at [68, 138] on div "Using Solana Standard Wallets" at bounding box center [50, 141] width 56 height 7
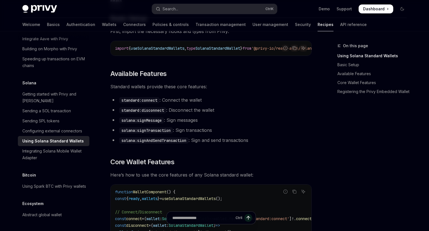
scroll to position [147, 0]
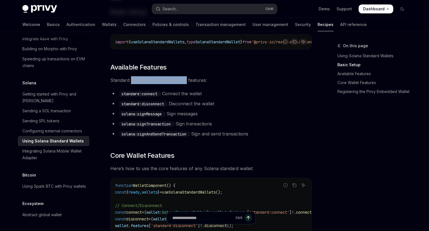
drag, startPoint x: 131, startPoint y: 78, endPoint x: 185, endPoint y: 75, distance: 54.0
drag, startPoint x: 238, startPoint y: 84, endPoint x: 161, endPoint y: 82, distance: 77.1
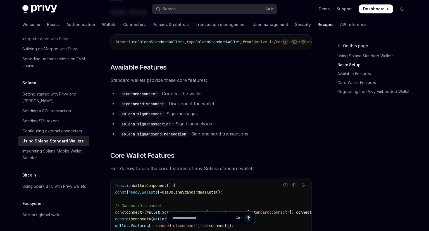
click at [162, 82] on span "Standard wallets provide these core features:" at bounding box center [210, 80] width 201 height 8
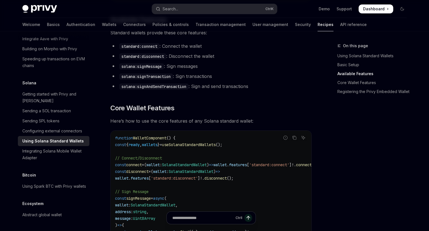
scroll to position [206, 0]
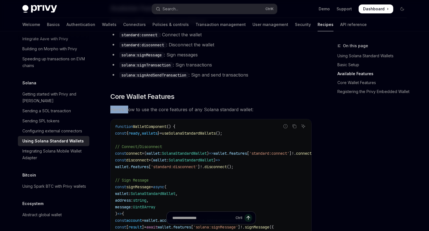
drag, startPoint x: 138, startPoint y: 108, endPoint x: 219, endPoint y: 102, distance: 81.4
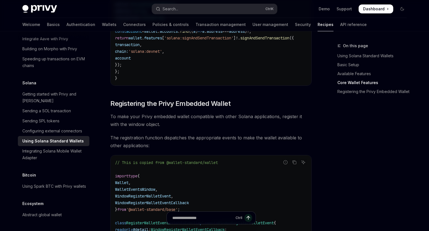
scroll to position [619, 0]
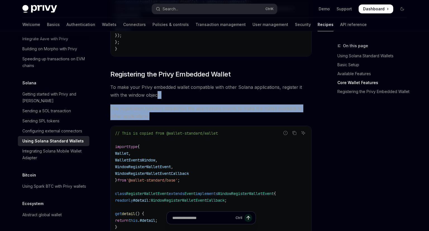
drag, startPoint x: 165, startPoint y: 117, endPoint x: 148, endPoint y: 95, distance: 27.9
click at [148, 95] on div "​ Basic Setup First, import the necessary hooks and types from Privy: Report in…" at bounding box center [210, 24] width 201 height 977
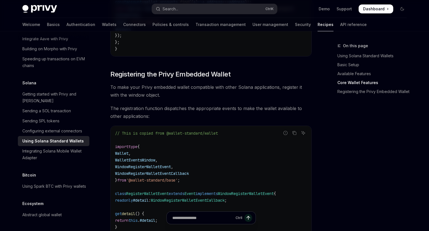
click at [148, 95] on span "To make your Privy embedded wallet compatible with other Solana applications, r…" at bounding box center [210, 91] width 201 height 16
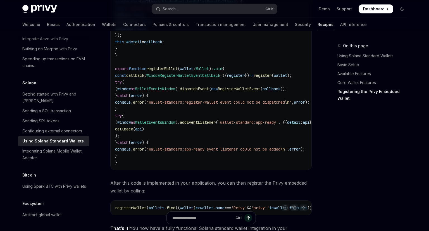
scroll to position [990, 0]
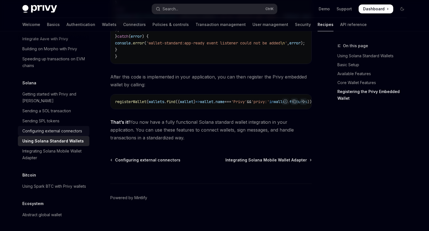
click at [59, 128] on div "Configuring external connectors" at bounding box center [52, 131] width 60 height 7
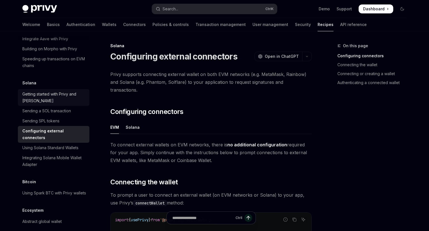
click at [35, 93] on div "Getting started with Privy and Solana" at bounding box center [54, 97] width 64 height 13
type textarea "*"
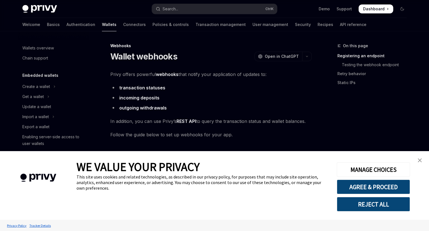
scroll to position [205, 0]
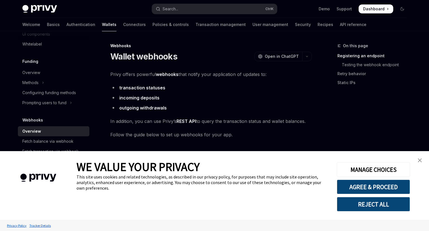
click at [420, 160] on img "close banner" at bounding box center [420, 160] width 4 height 4
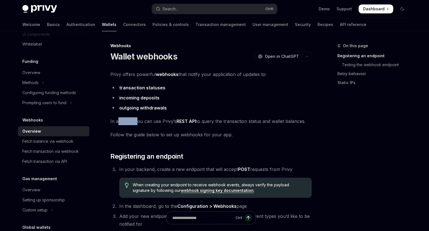
drag, startPoint x: 128, startPoint y: 121, endPoint x: 138, endPoint y: 121, distance: 10.3
click at [138, 121] on span "In addition, you can use Privy’s REST API to query the transaction status and w…" at bounding box center [210, 121] width 201 height 8
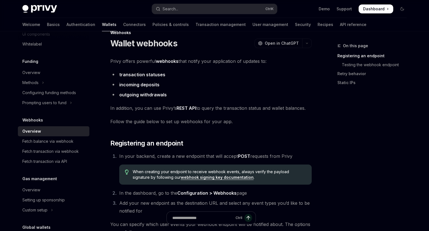
scroll to position [29, 0]
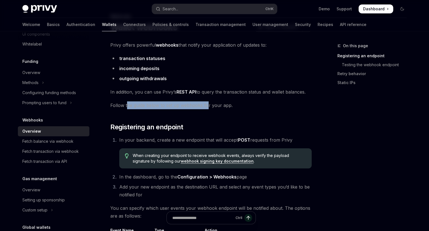
drag, startPoint x: 136, startPoint y: 104, endPoint x: 207, endPoint y: 107, distance: 71.5
click at [207, 107] on span "Follow the guide below to set up webhooks for your app." at bounding box center [210, 105] width 201 height 8
drag, startPoint x: 207, startPoint y: 107, endPoint x: 202, endPoint y: 107, distance: 5.0
click at [207, 107] on span "Follow the guide below to set up webhooks for your app." at bounding box center [210, 105] width 201 height 8
drag, startPoint x: 131, startPoint y: 107, endPoint x: 210, endPoint y: 102, distance: 79.4
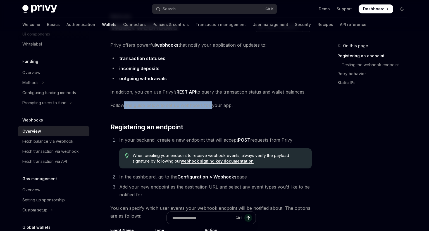
click at [210, 102] on span "Follow the guide below to set up webhooks for your app." at bounding box center [210, 105] width 201 height 8
click at [209, 102] on span "Follow the guide below to set up webhooks for your app." at bounding box center [210, 105] width 201 height 8
drag, startPoint x: 247, startPoint y: 110, endPoint x: 132, endPoint y: 106, distance: 114.8
click at [132, 106] on span "Follow the guide below to set up webhooks for your app." at bounding box center [210, 105] width 201 height 8
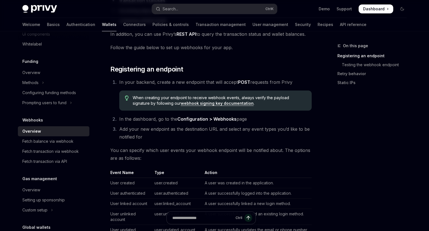
scroll to position [88, 0]
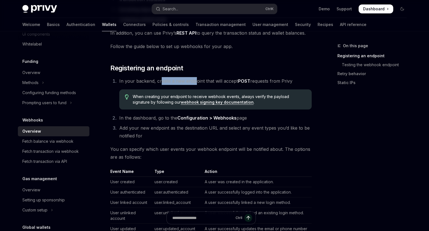
drag, startPoint x: 160, startPoint y: 82, endPoint x: 194, endPoint y: 81, distance: 33.8
click at [194, 81] on span "In your backend, create a new endpoint that will accept POST requests from Privy" at bounding box center [205, 81] width 173 height 6
click at [193, 81] on span "In your backend, create a new endpoint that will accept POST requests from Privy" at bounding box center [205, 81] width 173 height 6
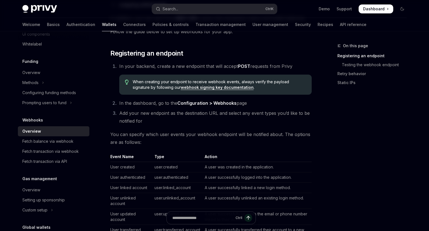
scroll to position [118, 0]
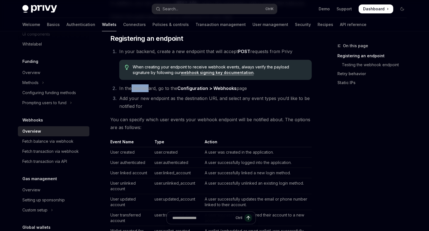
drag, startPoint x: 135, startPoint y: 88, endPoint x: 148, endPoint y: 91, distance: 13.7
click at [149, 91] on span "In the dashboard, go to the Configuration > Webhooks page" at bounding box center [183, 88] width 128 height 6
click at [148, 91] on span "In the dashboard, go to the Configuration > Webhooks page" at bounding box center [183, 88] width 128 height 6
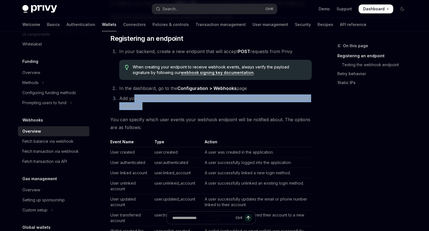
drag, startPoint x: 150, startPoint y: 106, endPoint x: 134, endPoint y: 93, distance: 20.2
click at [135, 94] on ol "In your backend, create a new endpoint that will accept POST requests from Priv…" at bounding box center [210, 78] width 201 height 63
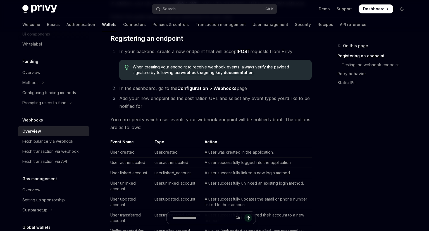
click at [134, 93] on ol "In your backend, create a new endpoint that will accept POST requests from Priv…" at bounding box center [210, 78] width 201 height 63
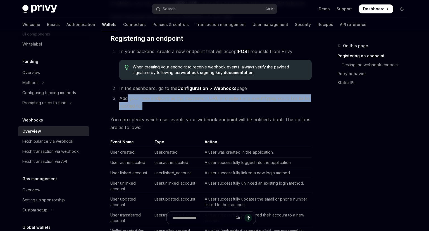
drag, startPoint x: 127, startPoint y: 99, endPoint x: 154, endPoint y: 104, distance: 27.4
click at [154, 104] on li "Add your new endpoint as the destination URL and select any event types you’d l…" at bounding box center [215, 102] width 194 height 16
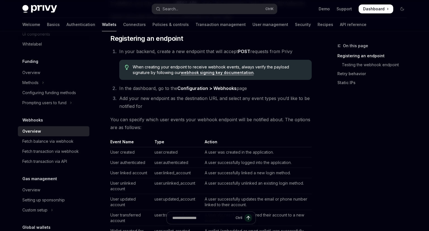
click at [152, 104] on li "Add your new endpoint as the destination URL and select any event types you’d l…" at bounding box center [215, 102] width 194 height 16
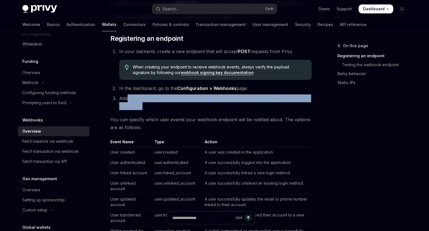
drag, startPoint x: 147, startPoint y: 111, endPoint x: 128, endPoint y: 100, distance: 21.9
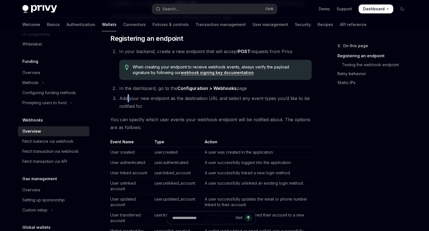
click at [129, 100] on span "Add your new endpoint as the destination URL and select any event types you’d l…" at bounding box center [214, 101] width 190 height 13
drag, startPoint x: 140, startPoint y: 99, endPoint x: 164, endPoint y: 101, distance: 24.7
click at [165, 101] on li "Add your new endpoint as the destination URL and select any event types you’d l…" at bounding box center [215, 102] width 194 height 16
drag, startPoint x: 164, startPoint y: 101, endPoint x: 165, endPoint y: 104, distance: 3.1
click at [164, 101] on li "Add your new endpoint as the destination URL and select any event types you’d l…" at bounding box center [215, 102] width 194 height 16
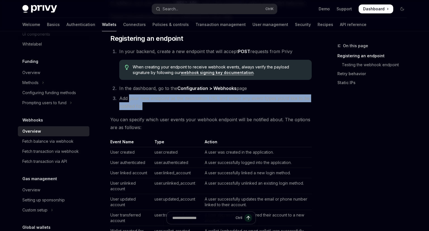
drag, startPoint x: 159, startPoint y: 106, endPoint x: 130, endPoint y: 97, distance: 30.9
click at [130, 97] on li "Add your new endpoint as the destination URL and select any event types you’d l…" at bounding box center [215, 102] width 194 height 16
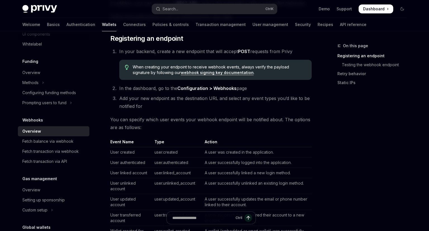
click at [129, 97] on span "Add your new endpoint as the destination URL and select any event types you’d l…" at bounding box center [214, 101] width 190 height 13
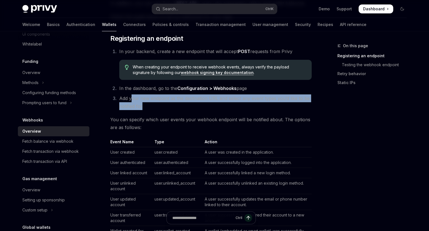
drag, startPoint x: 136, startPoint y: 98, endPoint x: 172, endPoint y: 108, distance: 37.7
click at [172, 108] on li "Add your new endpoint as the destination URL and select any event types you’d l…" at bounding box center [215, 102] width 194 height 16
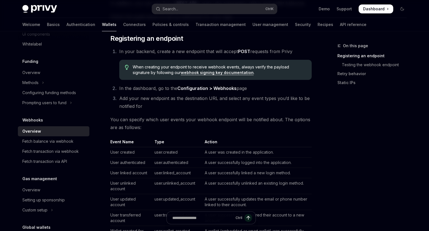
click at [171, 108] on li "Add your new endpoint as the destination URL and select any event types you’d l…" at bounding box center [215, 102] width 194 height 16
drag, startPoint x: 145, startPoint y: 106, endPoint x: 135, endPoint y: 104, distance: 10.3
click at [136, 104] on li "Add your new endpoint as the destination URL and select any event types you’d l…" at bounding box center [215, 102] width 194 height 16
click at [135, 104] on span "Add your new endpoint as the destination URL and select any event types you’d l…" at bounding box center [214, 101] width 190 height 13
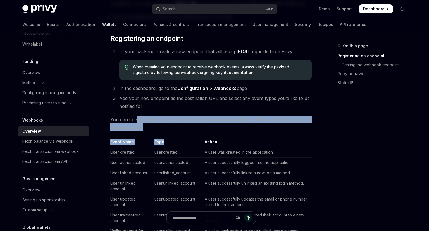
drag, startPoint x: 136, startPoint y: 119, endPoint x: 165, endPoint y: 136, distance: 33.8
drag, startPoint x: 154, startPoint y: 129, endPoint x: 138, endPoint y: 118, distance: 19.6
click at [138, 118] on span "You can specify which user events your webhook endpoint will be notified about.…" at bounding box center [210, 124] width 201 height 16
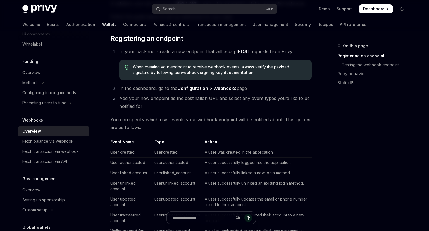
click at [138, 118] on span "You can specify which user events your webhook endpoint will be notified about.…" at bounding box center [210, 124] width 201 height 16
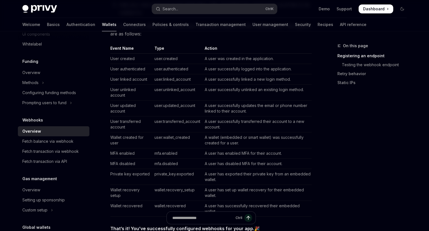
scroll to position [206, 0]
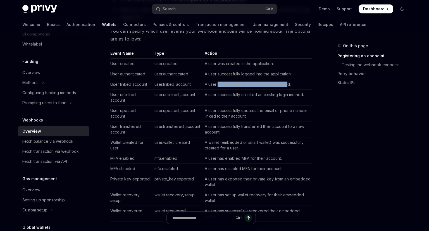
drag, startPoint x: 231, startPoint y: 84, endPoint x: 289, endPoint y: 87, distance: 57.6
click at [289, 87] on td "A user successfully linked a new login method." at bounding box center [256, 84] width 109 height 10
click at [288, 87] on td "A user successfully linked a new login method." at bounding box center [256, 84] width 109 height 10
drag, startPoint x: 215, startPoint y: 85, endPoint x: 258, endPoint y: 81, distance: 43.2
click at [258, 81] on td "A user successfully linked a new login method." at bounding box center [256, 84] width 109 height 10
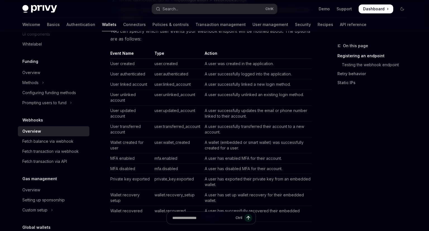
click at [257, 82] on td "A user successfully linked a new login method." at bounding box center [256, 84] width 109 height 10
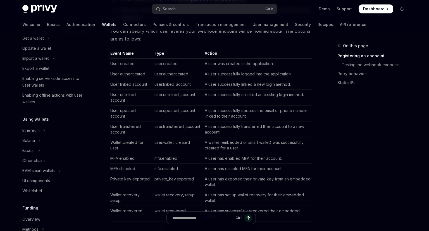
scroll to position [44, 0]
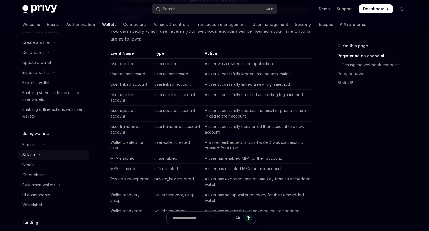
click at [31, 156] on div "Solana" at bounding box center [28, 154] width 13 height 7
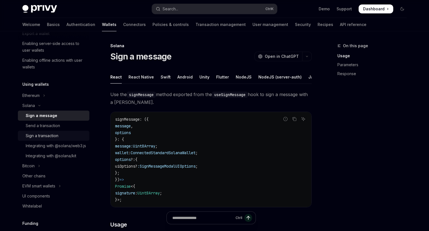
scroll to position [108, 0]
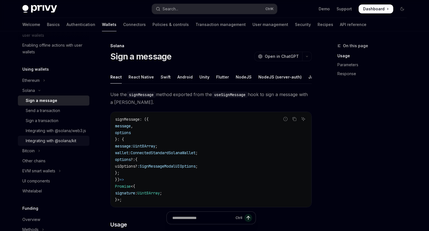
click at [48, 144] on div "Integrating with @solana/kit" at bounding box center [51, 140] width 51 height 7
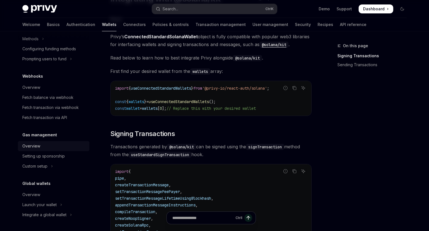
scroll to position [59, 0]
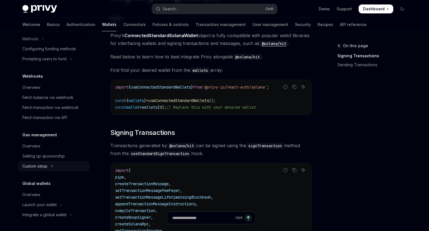
click at [41, 165] on div "Custom setup" at bounding box center [34, 166] width 25 height 7
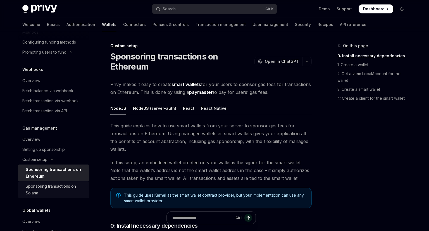
click at [60, 195] on div "Sponsoring transactions on Solana" at bounding box center [56, 189] width 60 height 13
type textarea "*"
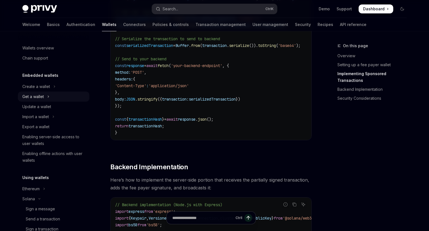
scroll to position [590, 0]
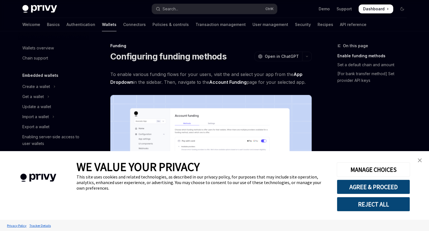
scroll to position [166, 0]
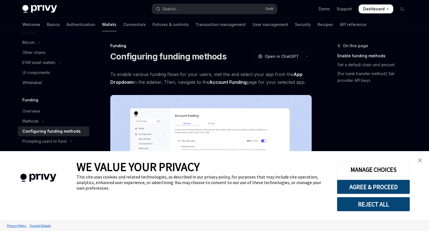
click at [421, 162] on img "close banner" at bounding box center [420, 160] width 4 height 4
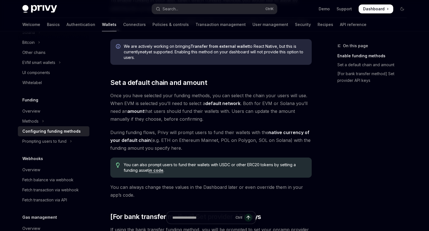
scroll to position [324, 0]
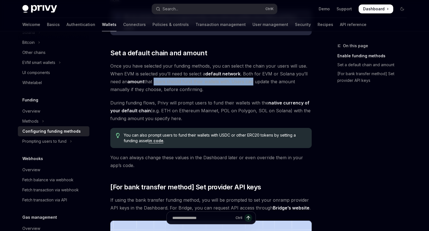
drag, startPoint x: 186, startPoint y: 81, endPoint x: 252, endPoint y: 83, distance: 65.3
click at [252, 83] on span "Once you have selected your funding methods, you can select the chain your user…" at bounding box center [210, 77] width 201 height 31
drag, startPoint x: 200, startPoint y: 83, endPoint x: 174, endPoint y: 81, distance: 26.9
click at [174, 81] on span "Once you have selected your funding methods, you can select the chain your user…" at bounding box center [210, 77] width 201 height 31
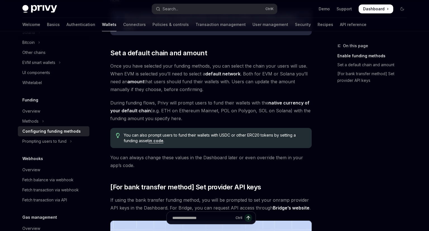
click at [174, 81] on span "Once you have selected your funding methods, you can select the chain your user…" at bounding box center [210, 77] width 201 height 31
drag, startPoint x: 209, startPoint y: 83, endPoint x: 236, endPoint y: 85, distance: 27.7
click at [236, 85] on span "Once you have selected your funding methods, you can select the chain your user…" at bounding box center [210, 77] width 201 height 31
drag, startPoint x: 192, startPoint y: 88, endPoint x: 155, endPoint y: 88, distance: 36.8
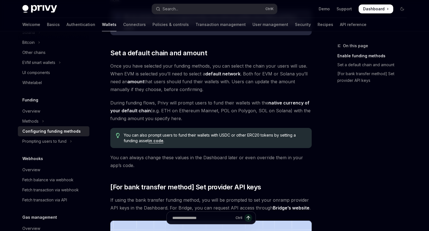
click at [155, 88] on span "Once you have selected your funding methods, you can select the chain your user…" at bounding box center [210, 77] width 201 height 31
drag, startPoint x: 203, startPoint y: 90, endPoint x: 207, endPoint y: 90, distance: 3.9
click at [207, 90] on span "Once you have selected your funding methods, you can select the chain your user…" at bounding box center [210, 77] width 201 height 31
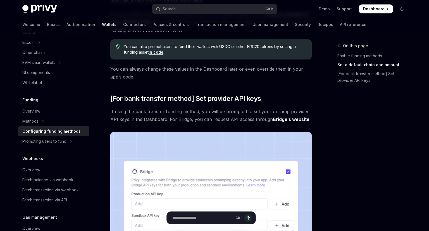
scroll to position [442, 0]
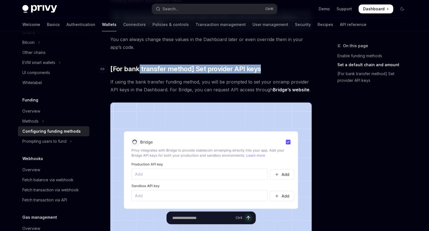
drag, startPoint x: 142, startPoint y: 68, endPoint x: 275, endPoint y: 71, distance: 132.9
click at [275, 71] on h2 "​ [For bank transfer method] Set provider API keys" at bounding box center [210, 68] width 201 height 9
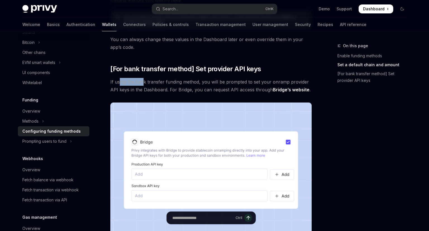
drag, startPoint x: 119, startPoint y: 83, endPoint x: 142, endPoint y: 83, distance: 22.9
click at [142, 83] on span "If using the bank transfer funding method, you will be prompted to set your onr…" at bounding box center [210, 86] width 201 height 16
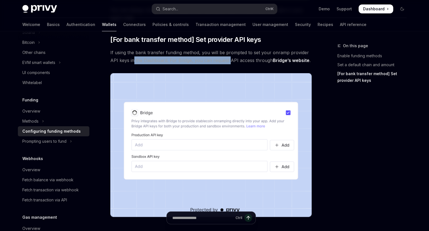
drag, startPoint x: 133, startPoint y: 60, endPoint x: 228, endPoint y: 60, distance: 94.4
click at [228, 59] on span "If using the bank transfer funding method, you will be prompted to set your onr…" at bounding box center [210, 57] width 201 height 16
click at [227, 60] on span "If using the bank transfer funding method, you will be prompted to set your onr…" at bounding box center [210, 57] width 201 height 16
drag, startPoint x: 135, startPoint y: 60, endPoint x: 219, endPoint y: 59, distance: 84.0
click at [219, 59] on span "If using the bank transfer funding method, you will be prompted to set your onr…" at bounding box center [210, 57] width 201 height 16
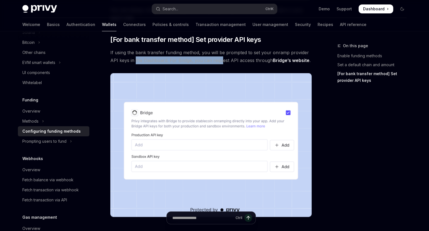
click at [219, 59] on span "If using the bank transfer funding method, you will be prompted to set your onr…" at bounding box center [210, 57] width 201 height 16
drag, startPoint x: 189, startPoint y: 59, endPoint x: 245, endPoint y: 59, distance: 55.6
click at [245, 59] on span "If using the bank transfer funding method, you will be prompted to set your onr…" at bounding box center [210, 57] width 201 height 16
drag, startPoint x: 189, startPoint y: 61, endPoint x: 248, endPoint y: 60, distance: 58.9
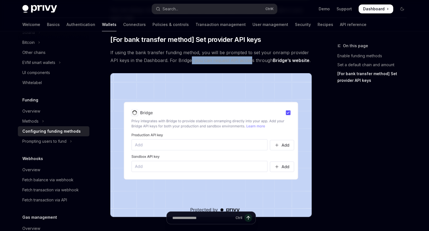
click at [248, 60] on span "If using the bank transfer funding method, you will be prompted to set your onr…" at bounding box center [210, 57] width 201 height 16
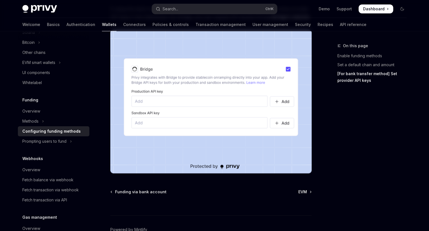
scroll to position [530, 0]
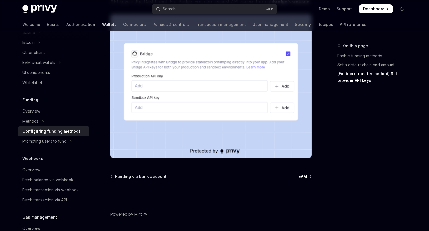
click at [303, 175] on span "EVM" at bounding box center [302, 177] width 9 height 6
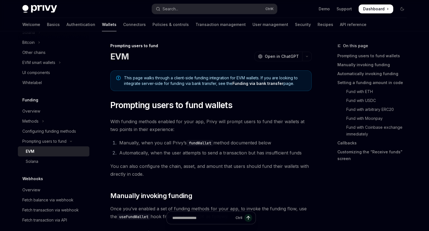
type textarea "*"
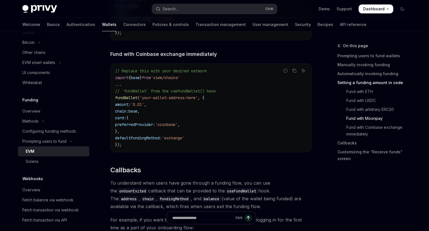
scroll to position [1120, 0]
drag, startPoint x: 193, startPoint y: 94, endPoint x: 170, endPoint y: 82, distance: 25.4
drag, startPoint x: 115, startPoint y: 99, endPoint x: 197, endPoint y: 98, distance: 81.8
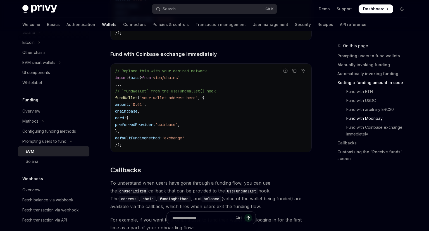
drag, startPoint x: 195, startPoint y: 98, endPoint x: 155, endPoint y: 98, distance: 40.8
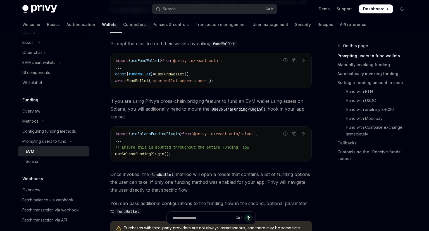
scroll to position [29, 0]
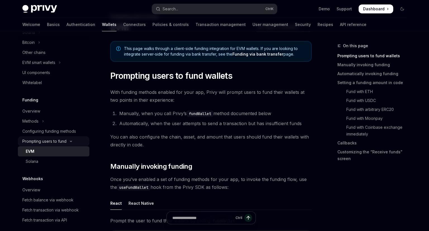
click at [56, 142] on div "Prompting users to fund" at bounding box center [44, 141] width 44 height 7
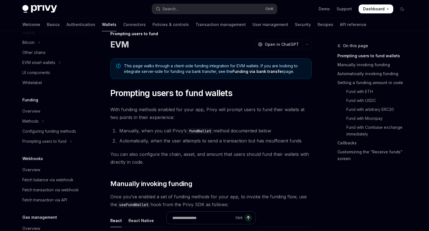
scroll to position [0, 0]
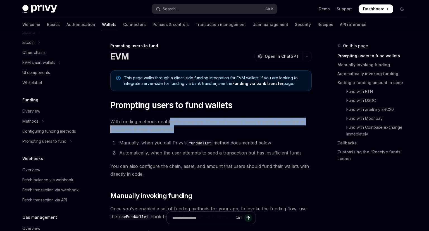
drag, startPoint x: 197, startPoint y: 128, endPoint x: 170, endPoint y: 115, distance: 29.9
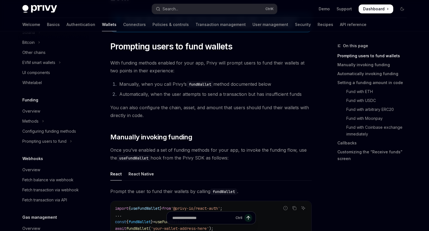
scroll to position [59, 0]
drag, startPoint x: 141, startPoint y: 83, endPoint x: 223, endPoint y: 79, distance: 82.2
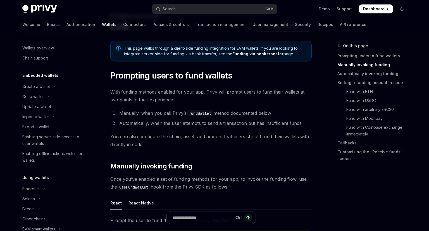
scroll to position [0, 0]
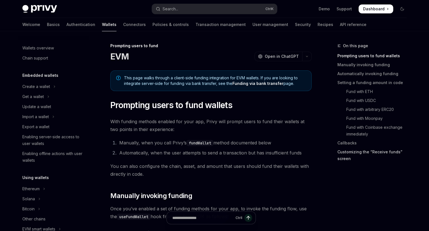
click at [349, 152] on link "Customizing the “Receive funds” screen" at bounding box center [374, 155] width 74 height 16
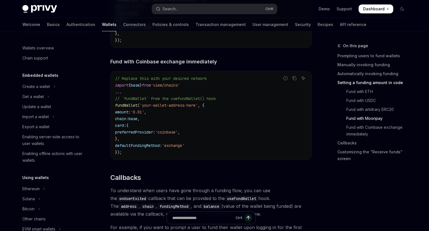
scroll to position [1024, 0]
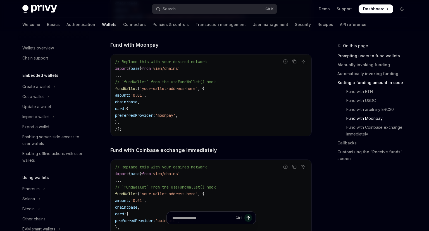
click at [353, 56] on link "Prompting users to fund wallets" at bounding box center [374, 55] width 74 height 9
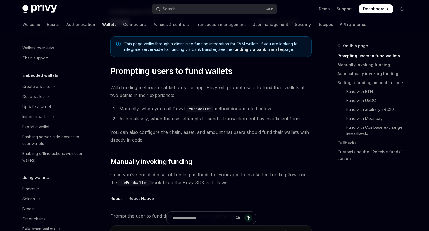
scroll to position [59, 0]
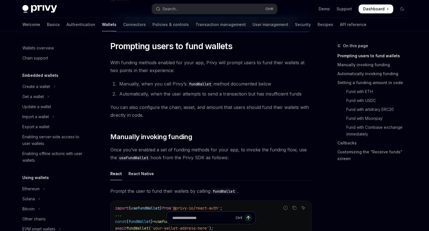
drag, startPoint x: 157, startPoint y: 157, endPoint x: 231, endPoint y: 157, distance: 73.7
click at [231, 157] on span "Once you’ve enabled a set of funding methods for your app, to invoke the fundin…" at bounding box center [210, 154] width 201 height 16
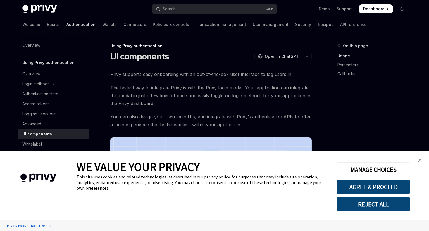
click at [420, 161] on img "close banner" at bounding box center [420, 160] width 4 height 4
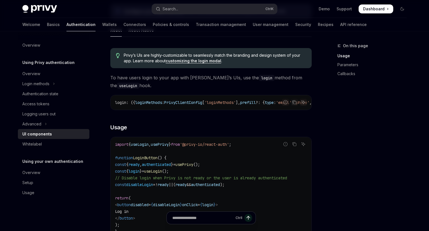
scroll to position [272, 0]
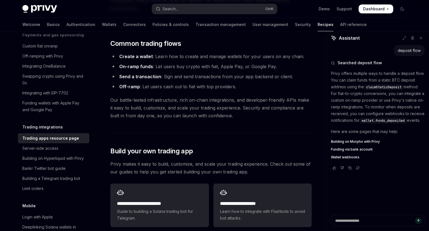
scroll to position [147, 0]
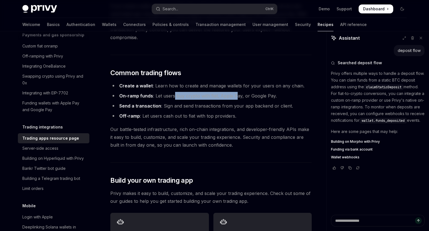
drag, startPoint x: 173, startPoint y: 87, endPoint x: 234, endPoint y: 89, distance: 61.2
click at [234, 92] on li "On-ramp funds : Let users buy crypto with fiat, Apple Pay, or Google Pay." at bounding box center [210, 96] width 201 height 8
drag, startPoint x: 197, startPoint y: 89, endPoint x: 252, endPoint y: 88, distance: 55.0
click at [252, 92] on li "On-ramp funds : Let users buy crypto with fiat, Apple Pay, or Google Pay." at bounding box center [210, 96] width 201 height 8
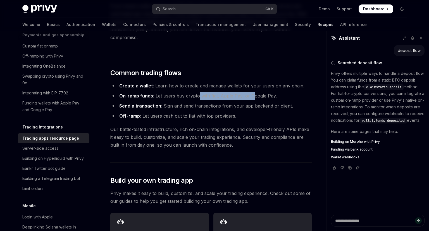
click at [252, 92] on li "On-ramp funds : Let users buy crypto with fiat, Apple Pay, or Google Pay." at bounding box center [210, 96] width 201 height 8
drag, startPoint x: 276, startPoint y: 91, endPoint x: 198, endPoint y: 90, distance: 77.9
click at [198, 92] on li "On-ramp funds : Let users buy crypto with fiat, Apple Pay, or Google Pay." at bounding box center [210, 96] width 201 height 8
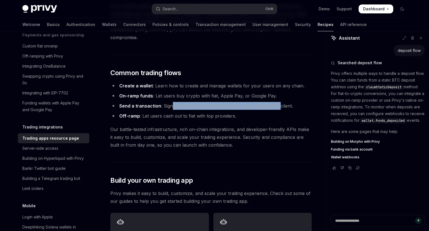
drag, startPoint x: 176, startPoint y: 99, endPoint x: 276, endPoint y: 98, distance: 100.8
click at [276, 102] on li "Send a transaction : Sign and send transactions from your app backend or client." at bounding box center [210, 106] width 201 height 8
drag, startPoint x: 284, startPoint y: 98, endPoint x: 178, endPoint y: 99, distance: 105.2
click at [178, 102] on li "Send a transaction : Sign and send transactions from your app backend or client." at bounding box center [210, 106] width 201 height 8
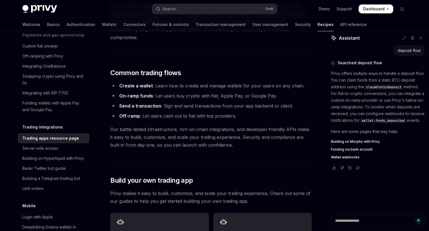
click at [179, 102] on li "Send a transaction : Sign and send transactions from your app backend or client." at bounding box center [210, 106] width 201 height 8
drag, startPoint x: 203, startPoint y: 97, endPoint x: 307, endPoint y: 100, distance: 103.9
click at [307, 102] on li "Send a transaction : Sign and send transactions from your app backend or client." at bounding box center [210, 106] width 201 height 8
drag, startPoint x: 271, startPoint y: 97, endPoint x: 208, endPoint y: 98, distance: 62.8
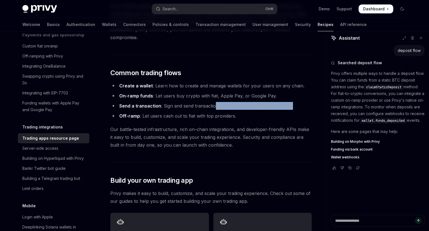
click at [208, 102] on li "Send a transaction : Sign and send transactions from your app backend or client." at bounding box center [210, 106] width 201 height 8
drag, startPoint x: 197, startPoint y: 97, endPoint x: 284, endPoint y: 97, distance: 87.9
click at [285, 102] on li "Send a transaction : Sign and send transactions from your app backend or client." at bounding box center [210, 106] width 201 height 8
click at [284, 102] on li "Send a transaction : Sign and send transactions from your app backend or client." at bounding box center [210, 106] width 201 height 8
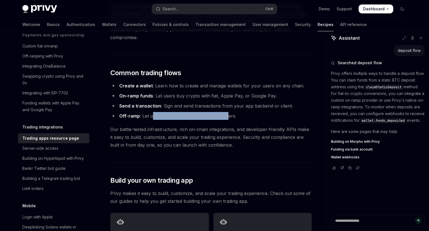
drag, startPoint x: 152, startPoint y: 107, endPoint x: 228, endPoint y: 109, distance: 75.9
click at [228, 112] on li "Off-ramp : Let users cash out to fiat with top providers." at bounding box center [210, 116] width 201 height 8
drag, startPoint x: 220, startPoint y: 107, endPoint x: 160, endPoint y: 105, distance: 60.0
click at [160, 112] on li "Off-ramp : Let users cash out to fiat with top providers." at bounding box center [210, 116] width 201 height 8
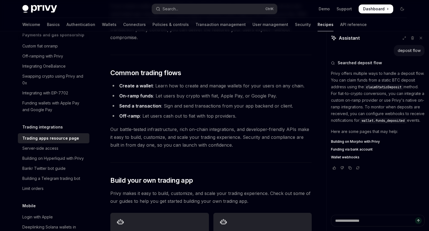
click at [159, 112] on li "Off-ramp : Let users cash out to fiat with top providers." at bounding box center [210, 116] width 201 height 8
drag, startPoint x: 179, startPoint y: 107, endPoint x: 237, endPoint y: 111, distance: 58.2
click at [237, 112] on li "Off-ramp : Let users cash out to fiat with top providers." at bounding box center [210, 116] width 201 height 8
drag, startPoint x: 112, startPoint y: 120, endPoint x: 199, endPoint y: 124, distance: 86.6
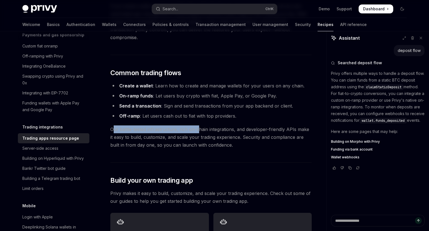
click at [199, 125] on span "Our battle-tested infrastructure, rich on-chain integrations, and developer-fri…" at bounding box center [210, 136] width 201 height 23
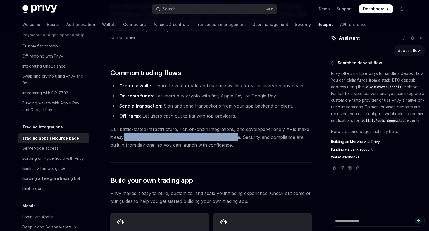
drag, startPoint x: 120, startPoint y: 129, endPoint x: 238, endPoint y: 131, distance: 117.5
click at [238, 131] on span "Our battle-tested infrastructure, rich on-chain integrations, and developer-fri…" at bounding box center [210, 136] width 201 height 23
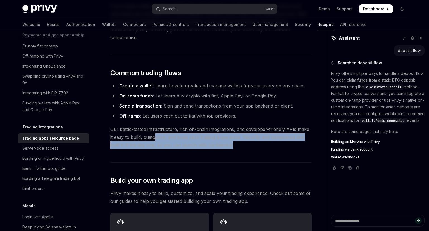
drag, startPoint x: 230, startPoint y: 142, endPoint x: 152, endPoint y: 130, distance: 78.7
click at [152, 130] on div "Privy gives you all the tools you need to build world-class trading experiences…" at bounding box center [210, 197] width 201 height 548
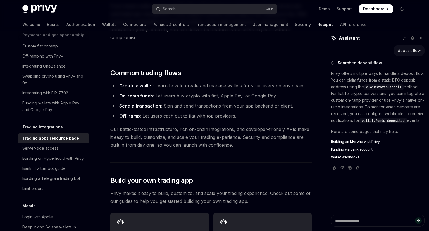
click at [152, 130] on span "Our battle-tested infrastructure, rich on-chain integrations, and developer-fri…" at bounding box center [210, 136] width 201 height 23
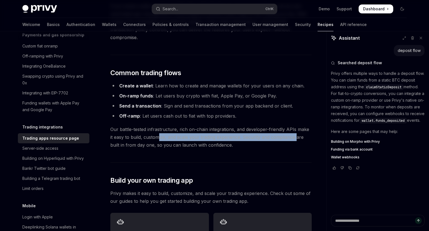
drag, startPoint x: 159, startPoint y: 126, endPoint x: 292, endPoint y: 131, distance: 133.6
click at [292, 131] on span "Our battle-tested infrastructure, rich on-chain integrations, and developer-fri…" at bounding box center [210, 136] width 201 height 23
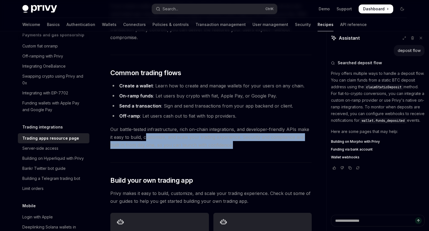
drag, startPoint x: 273, startPoint y: 137, endPoint x: 143, endPoint y: 128, distance: 130.4
click at [143, 129] on span "Our battle-tested infrastructure, rich on-chain integrations, and developer-fri…" at bounding box center [210, 136] width 201 height 23
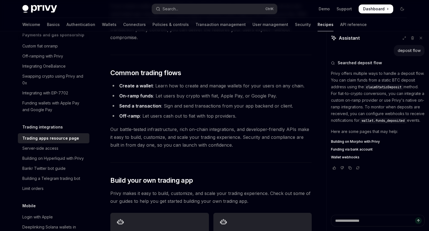
click at [143, 128] on span "Our battle-tested infrastructure, rich on-chain integrations, and developer-fri…" at bounding box center [210, 136] width 201 height 23
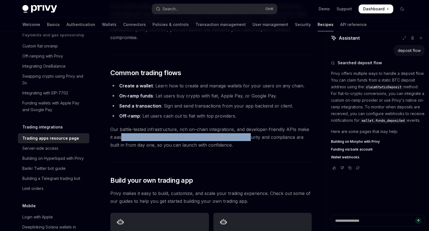
drag, startPoint x: 130, startPoint y: 128, endPoint x: 245, endPoint y: 133, distance: 115.1
click at [245, 133] on span "Our battle-tested infrastructure, rich on-chain integrations, and developer-fri…" at bounding box center [210, 136] width 201 height 23
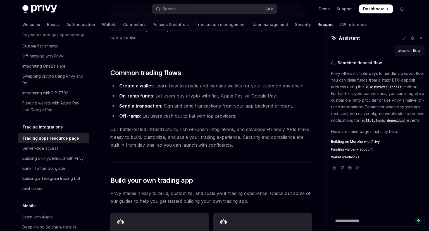
click at [245, 133] on span "Our battle-tested infrastructure, rich on-chain integrations, and developer-fri…" at bounding box center [210, 136] width 201 height 23
drag, startPoint x: 232, startPoint y: 138, endPoint x: 150, endPoint y: 133, distance: 81.7
click at [151, 133] on span "Our battle-tested infrastructure, rich on-chain integrations, and developer-fri…" at bounding box center [210, 136] width 201 height 23
click at [150, 133] on span "Our battle-tested infrastructure, rich on-chain integrations, and developer-fri…" at bounding box center [210, 136] width 201 height 23
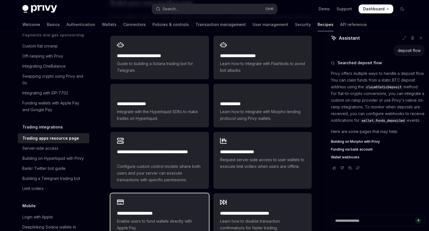
scroll to position [324, 0]
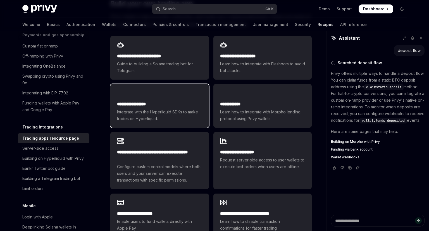
click at [183, 109] on span "Integrate with the Hyperliquid SDKs to make trades on Hyperliquid." at bounding box center [159, 115] width 85 height 13
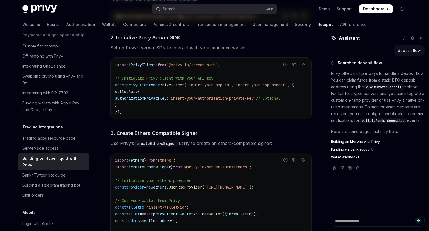
type textarea "*"
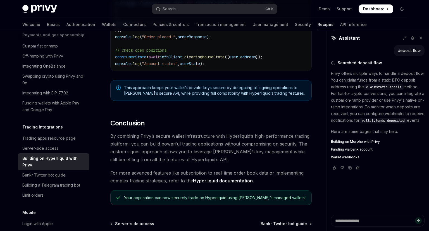
scroll to position [1120, 0]
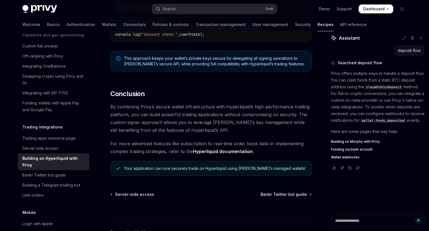
click at [151, 112] on span "By combining Privy’s secure wallet infrastructure with Hyperliquid’s high-perfo…" at bounding box center [210, 118] width 201 height 31
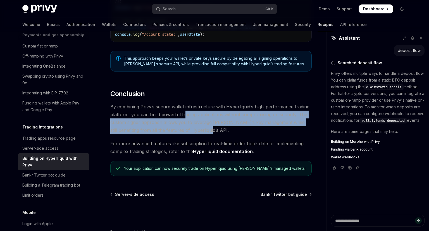
drag, startPoint x: 217, startPoint y: 129, endPoint x: 184, endPoint y: 116, distance: 36.0
click at [184, 116] on span "By combining Privy’s secure wallet infrastructure with Hyperliquid’s high-perfo…" at bounding box center [210, 118] width 201 height 31
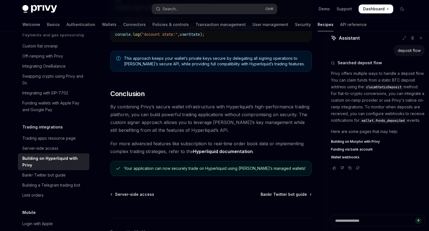
click at [183, 116] on span "By combining Privy’s secure wallet infrastructure with Hyperliquid’s high-perfo…" at bounding box center [210, 118] width 201 height 31
drag, startPoint x: 151, startPoint y: 127, endPoint x: 190, endPoint y: 131, distance: 38.8
click at [190, 131] on span "By combining Privy’s secure wallet infrastructure with Hyperliquid’s high-perfo…" at bounding box center [210, 118] width 201 height 31
drag, startPoint x: 147, startPoint y: 142, endPoint x: 231, endPoint y: 143, distance: 83.5
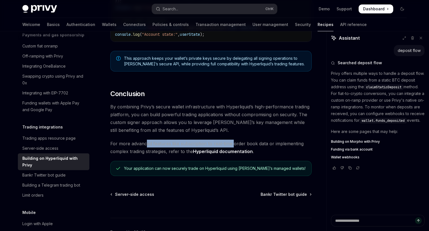
click at [232, 143] on span "For more advanced features like subscription to real-time order book data or im…" at bounding box center [210, 148] width 201 height 16
click at [231, 143] on span "For more advanced features like subscription to real-time order book data or im…" at bounding box center [210, 148] width 201 height 16
drag, startPoint x: 157, startPoint y: 142, endPoint x: 249, endPoint y: 140, distance: 91.3
click at [250, 140] on span "For more advanced features like subscription to real-time order book data or im…" at bounding box center [210, 148] width 201 height 16
click at [249, 140] on span "For more advanced features like subscription to real-time order book data or im…" at bounding box center [210, 148] width 201 height 16
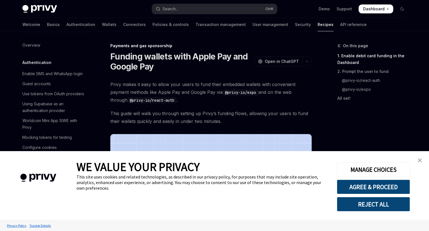
scroll to position [470, 0]
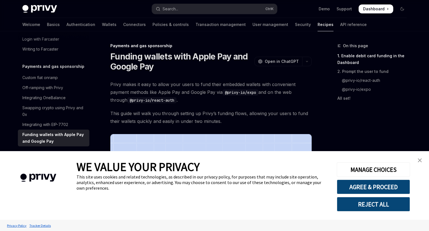
click at [419, 159] on img "close banner" at bounding box center [420, 160] width 4 height 4
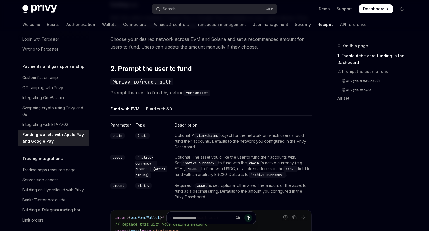
scroll to position [354, 0]
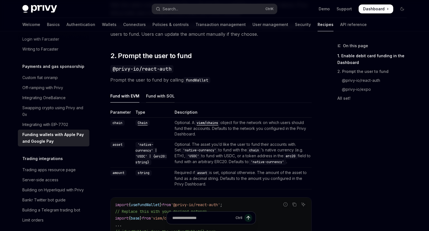
click at [152, 98] on div "Fund with SOL" at bounding box center [160, 95] width 28 height 13
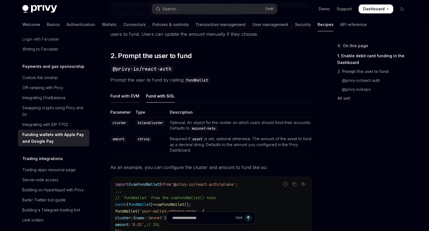
click at [121, 95] on div "Fund with EVM" at bounding box center [124, 95] width 29 height 13
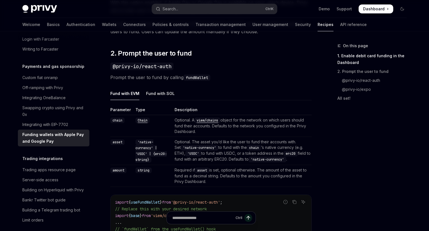
scroll to position [383, 0]
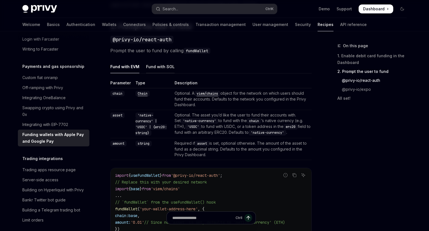
click at [152, 65] on div "Fund with SOL" at bounding box center [160, 66] width 28 height 13
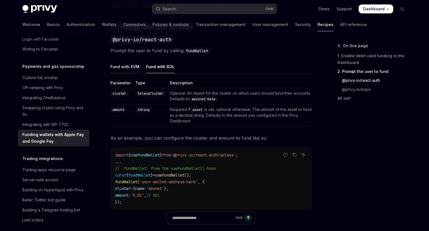
click at [127, 72] on div "Fund with EVM" at bounding box center [124, 66] width 29 height 13
type textarea "*"
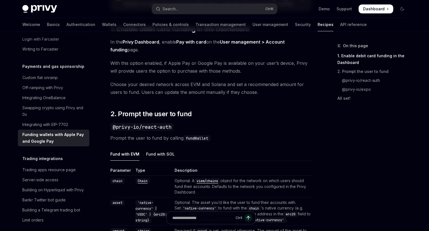
scroll to position [324, 0]
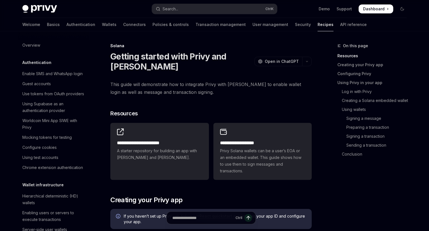
scroll to position [747, 0]
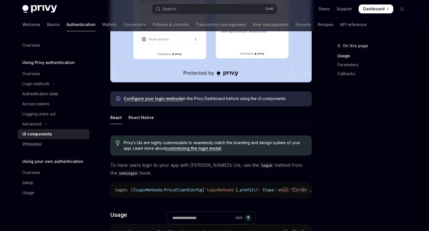
scroll to position [236, 0]
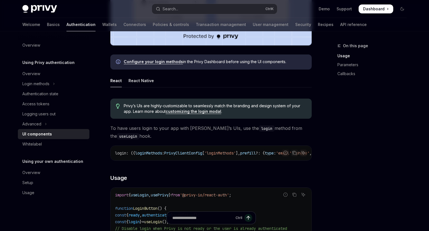
click at [193, 111] on link "customizing the login modal" at bounding box center [194, 111] width 56 height 5
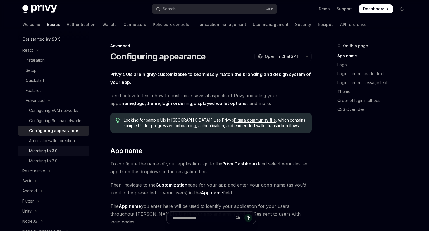
scroll to position [64, 0]
click at [49, 148] on div "Migrating to 3.0" at bounding box center [43, 149] width 28 height 7
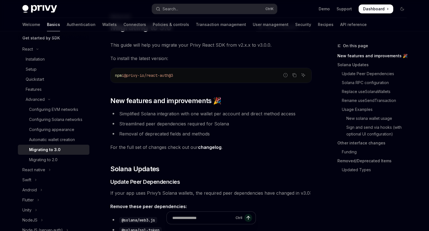
scroll to position [59, 0]
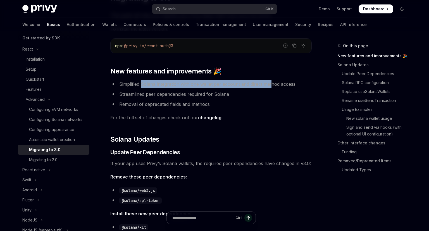
drag, startPoint x: 188, startPoint y: 79, endPoint x: 271, endPoint y: 79, distance: 82.9
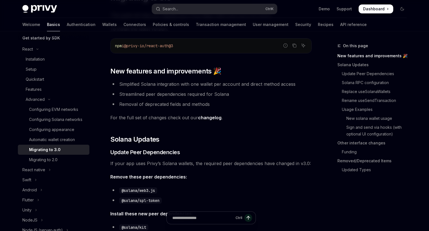
drag, startPoint x: 203, startPoint y: 85, endPoint x: 293, endPoint y: 84, distance: 90.4
click at [293, 84] on li "Simplified Solana integration with one wallet per account and direct method acc…" at bounding box center [210, 84] width 201 height 8
drag, startPoint x: 311, startPoint y: 82, endPoint x: 240, endPoint y: 87, distance: 71.6
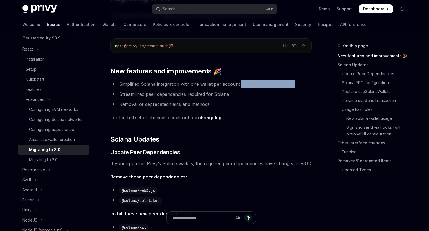
click at [240, 87] on li "Simplified Solana integration with one wallet per account and direct method acc…" at bounding box center [210, 84] width 201 height 8
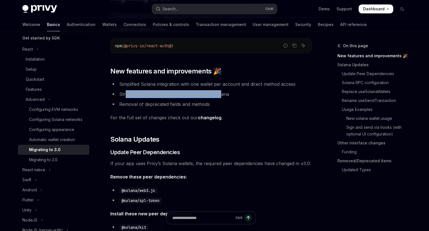
drag, startPoint x: 157, startPoint y: 95, endPoint x: 220, endPoint y: 95, distance: 62.8
click at [220, 95] on li "Streamlined peer dependencies required for Solana" at bounding box center [210, 94] width 201 height 8
drag, startPoint x: 251, startPoint y: 91, endPoint x: 170, endPoint y: 94, distance: 80.7
click at [170, 94] on li "Streamlined peer dependencies required for Solana" at bounding box center [210, 94] width 201 height 8
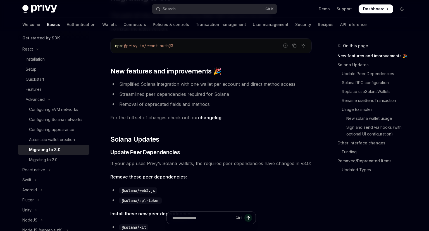
click at [170, 94] on li "Streamlined peer dependencies required for Solana" at bounding box center [210, 94] width 201 height 8
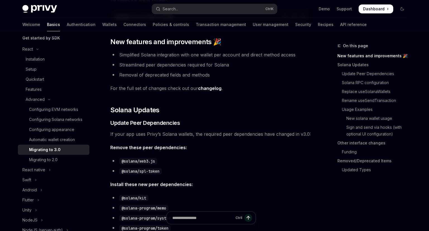
scroll to position [88, 0]
drag, startPoint x: 125, startPoint y: 73, endPoint x: 180, endPoint y: 76, distance: 55.6
click at [180, 75] on li "Removal of deprecated fields and methods" at bounding box center [210, 75] width 201 height 8
click at [180, 76] on li "Removal of deprecated fields and methods" at bounding box center [210, 75] width 201 height 8
drag, startPoint x: 234, startPoint y: 73, endPoint x: 141, endPoint y: 73, distance: 92.7
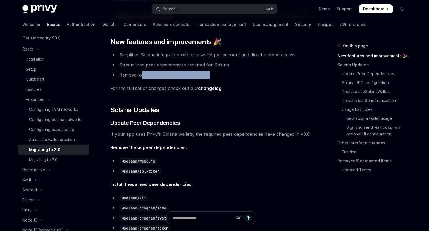
click at [141, 73] on li "Removal of deprecated fields and methods" at bounding box center [210, 75] width 201 height 8
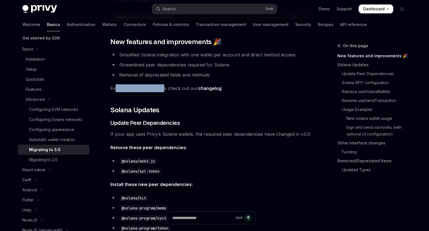
drag, startPoint x: 114, startPoint y: 90, endPoint x: 162, endPoint y: 89, distance: 48.0
click at [162, 89] on span "For the full set of changes check out our changelog ." at bounding box center [210, 88] width 201 height 8
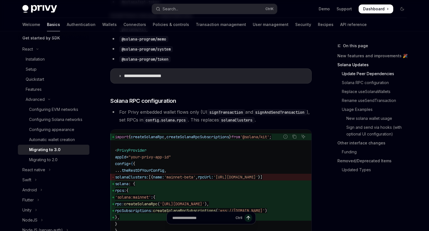
scroll to position [265, 0]
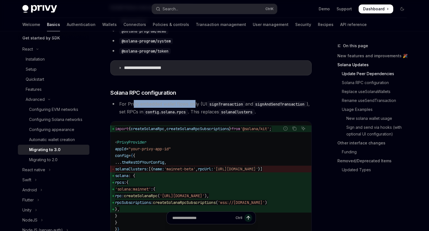
drag, startPoint x: 142, startPoint y: 101, endPoint x: 195, endPoint y: 101, distance: 52.2
click at [195, 101] on li "For Privy embedded wallet flows only (UI signTransaction and signAndSendTransac…" at bounding box center [210, 108] width 201 height 16
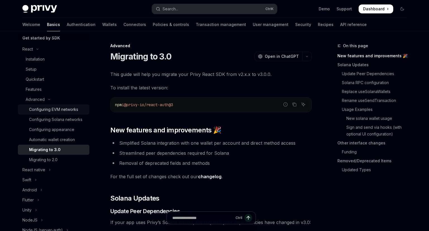
scroll to position [0, 0]
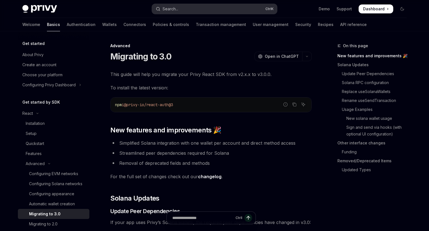
click at [174, 8] on div "Search..." at bounding box center [170, 9] width 16 height 7
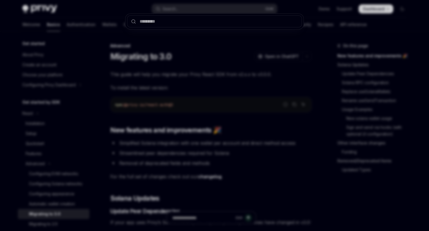
click at [287, 52] on div at bounding box center [214, 115] width 429 height 231
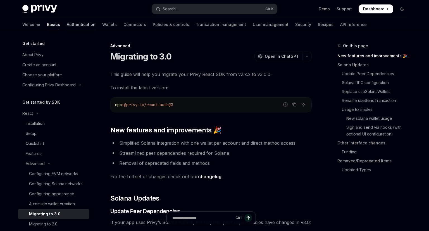
click at [67, 26] on link "Authentication" at bounding box center [81, 24] width 29 height 13
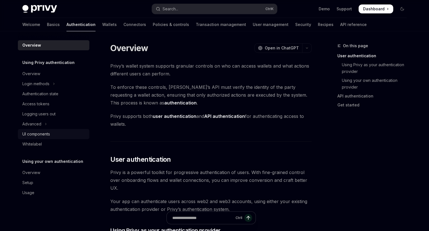
click at [45, 135] on div "UI components" at bounding box center [36, 134] width 28 height 7
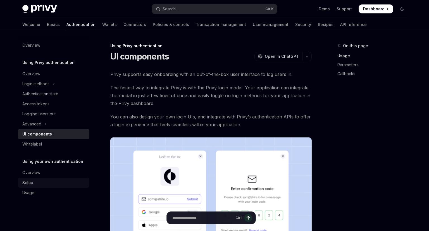
click at [43, 185] on div "Setup" at bounding box center [54, 182] width 64 height 7
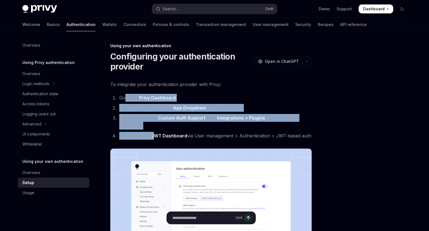
drag, startPoint x: 126, startPoint y: 95, endPoint x: 154, endPoint y: 130, distance: 45.2
click at [156, 131] on ol "Go to the Privy Dashboard Select your app from the App Dropdown in the left sid…" at bounding box center [210, 117] width 201 height 46
click at [154, 130] on ol "Go to the Privy Dashboard Select your app from the App Dropdown in the left sid…" at bounding box center [210, 117] width 201 height 46
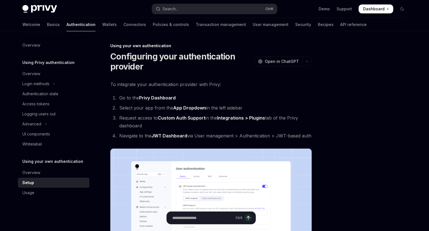
drag, startPoint x: 149, startPoint y: 125, endPoint x: 127, endPoint y: 84, distance: 46.5
click at [127, 84] on span "To integrate your authentication provider with Privy:" at bounding box center [210, 84] width 201 height 8
click at [196, 25] on link "Transaction management" at bounding box center [221, 24] width 50 height 13
type textarea "*"
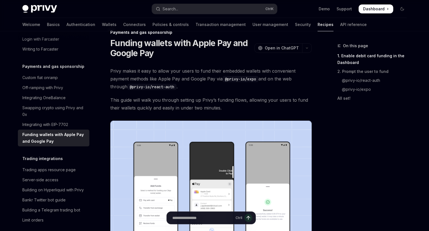
scroll to position [118, 0]
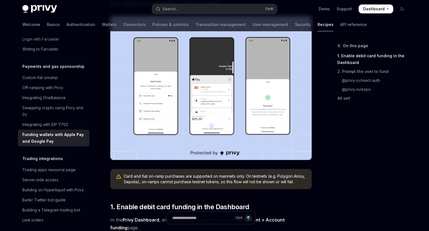
click at [181, 112] on img at bounding box center [210, 88] width 201 height 144
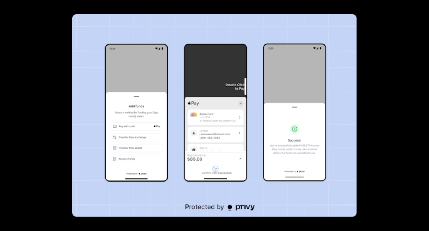
scroll to position [470, 0]
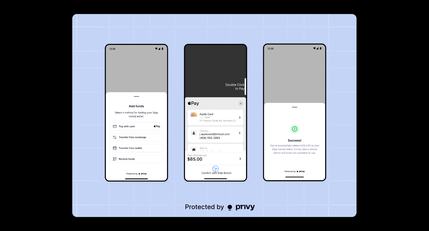
click at [385, 90] on div at bounding box center [214, 115] width 429 height 231
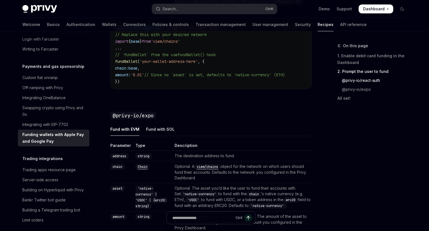
scroll to position [590, 0]
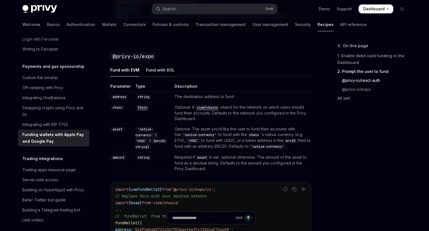
click at [153, 70] on div "Fund with SOL" at bounding box center [160, 69] width 28 height 13
type textarea "*"
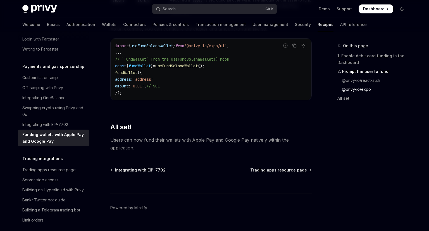
scroll to position [712, 0]
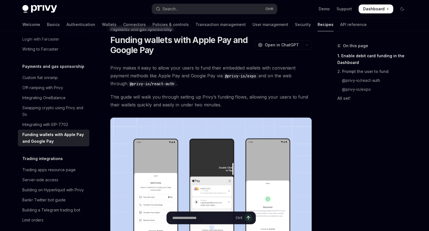
scroll to position [0, 0]
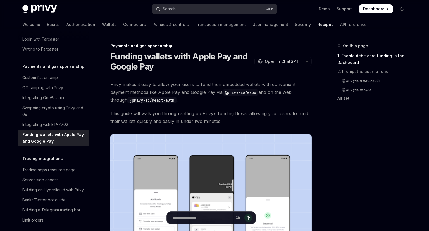
click at [181, 12] on button "Search... Ctrl K" at bounding box center [214, 9] width 125 height 10
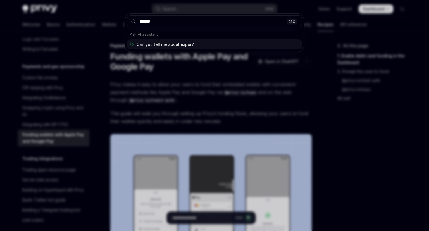
type input "******"
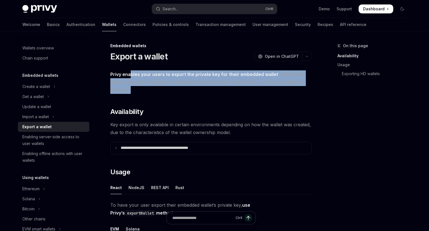
drag, startPoint x: 155, startPoint y: 96, endPoint x: 130, endPoint y: 71, distance: 35.3
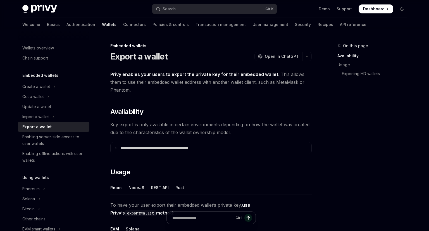
click at [130, 71] on span "Privy enables your users to export the private key for their embedded wallet . …" at bounding box center [210, 81] width 201 height 23
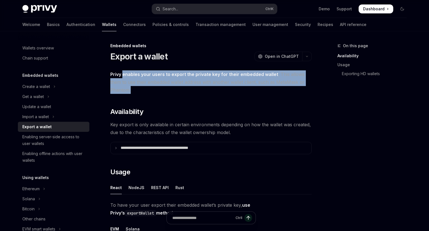
drag, startPoint x: 159, startPoint y: 90, endPoint x: 123, endPoint y: 68, distance: 42.6
drag, startPoint x: 137, startPoint y: 96, endPoint x: 119, endPoint y: 75, distance: 27.7
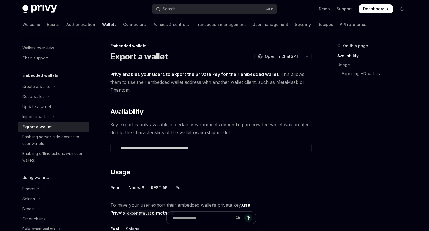
click at [118, 75] on strong "Privy enables your users to export the private key for their embedded wallet" at bounding box center [194, 74] width 168 height 6
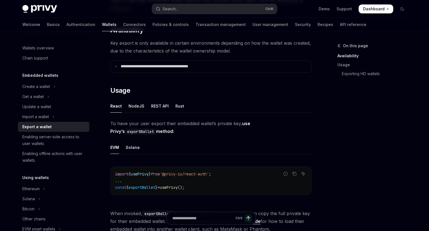
scroll to position [88, 0]
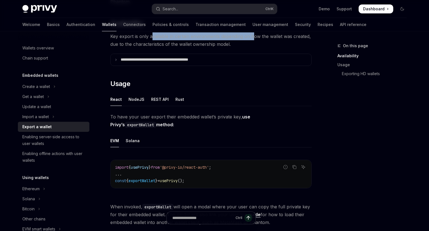
drag, startPoint x: 152, startPoint y: 36, endPoint x: 253, endPoint y: 36, distance: 101.9
click at [253, 36] on span "Key export is only available in certain environments depending on how the walle…" at bounding box center [210, 40] width 201 height 16
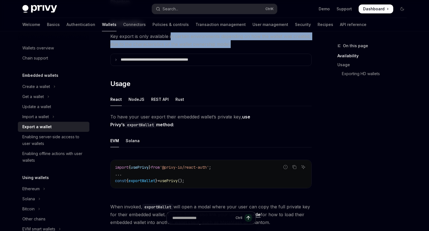
drag, startPoint x: 250, startPoint y: 44, endPoint x: 170, endPoint y: 35, distance: 80.6
click at [170, 35] on span "Key export is only available in certain environments depending on how the walle…" at bounding box center [210, 40] width 201 height 16
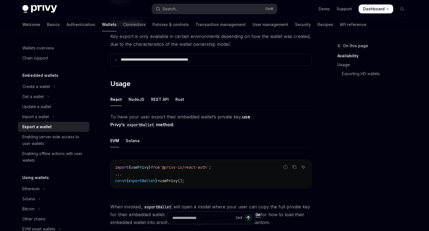
click at [170, 35] on span "Key export is only available in certain environments depending on how the walle…" at bounding box center [210, 40] width 201 height 16
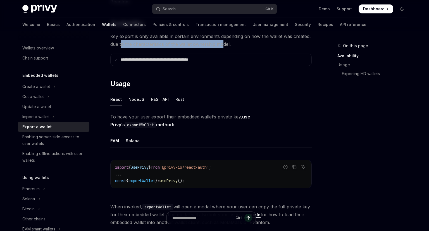
drag, startPoint x: 121, startPoint y: 44, endPoint x: 222, endPoint y: 44, distance: 100.2
click at [222, 44] on span "Key export is only available in certain environments depending on how the walle…" at bounding box center [210, 40] width 201 height 16
drag, startPoint x: 245, startPoint y: 44, endPoint x: 143, endPoint y: 45, distance: 102.2
click at [143, 45] on span "Key export is only available in certain environments depending on how the walle…" at bounding box center [210, 40] width 201 height 16
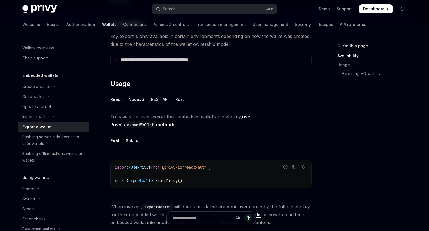
click at [143, 45] on span "Key export is only available in certain environments depending on how the walle…" at bounding box center [210, 40] width 201 height 16
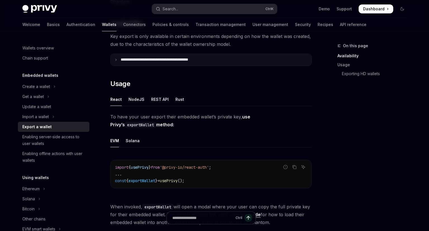
click at [140, 61] on p "**********" at bounding box center [167, 59] width 92 height 5
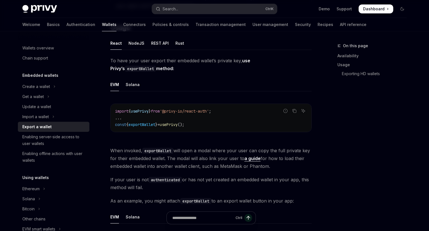
scroll to position [295, 0]
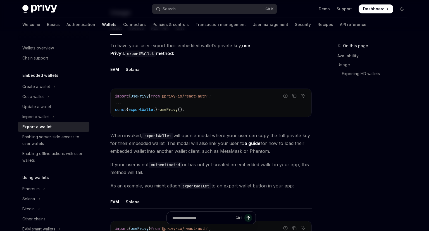
click at [132, 68] on div "Solana" at bounding box center [133, 69] width 14 height 13
click at [114, 71] on div "EVM" at bounding box center [114, 69] width 9 height 13
click at [127, 71] on div "Solana" at bounding box center [133, 69] width 14 height 13
click at [293, 97] on icon "Copy the contents from the code block" at bounding box center [294, 96] width 4 height 4
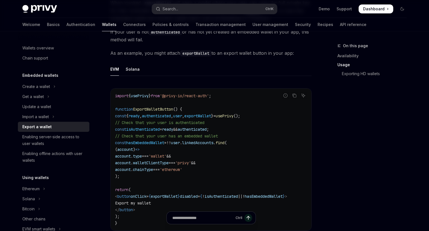
scroll to position [413, 0]
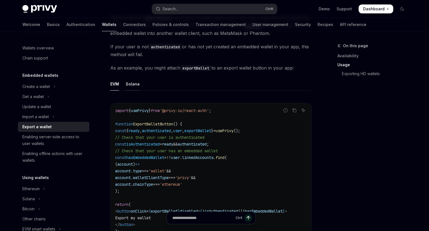
click at [131, 82] on div "Solana" at bounding box center [133, 83] width 14 height 13
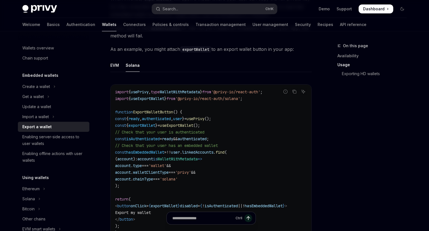
scroll to position [442, 0]
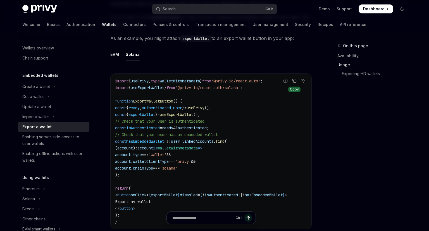
click at [295, 81] on icon "Copy the contents from the code block" at bounding box center [294, 80] width 4 height 4
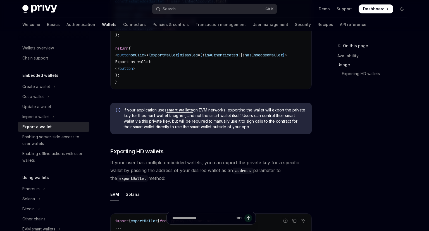
scroll to position [590, 0]
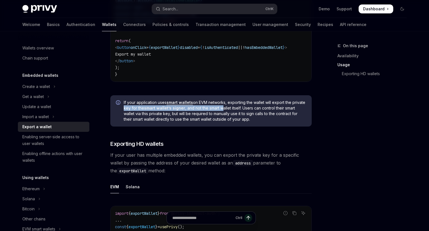
drag, startPoint x: 155, startPoint y: 106, endPoint x: 236, endPoint y: 108, distance: 81.0
click at [236, 108] on span "If your application uses smart wallets on EVM networks, exporting the wallet wi…" at bounding box center [215, 111] width 182 height 22
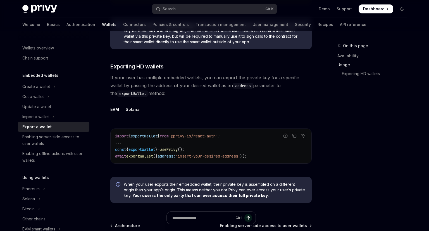
scroll to position [678, 0]
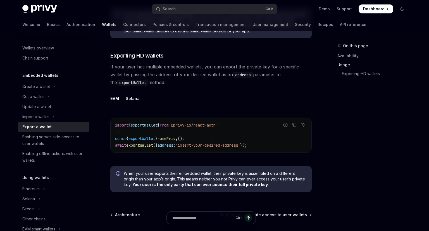
drag, startPoint x: 150, startPoint y: 79, endPoint x: 131, endPoint y: 61, distance: 26.3
drag, startPoint x: 152, startPoint y: 80, endPoint x: 137, endPoint y: 66, distance: 20.6
click at [137, 66] on span "If your user has multiple embedded wallets, you can export the private key for …" at bounding box center [210, 74] width 201 height 23
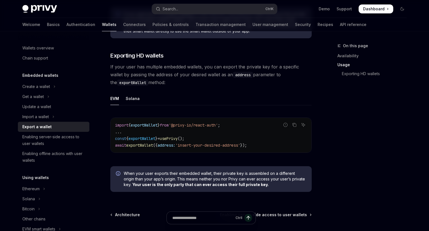
click at [137, 66] on span "If your user has multiple embedded wallets, you can export the private key for …" at bounding box center [210, 74] width 201 height 23
drag, startPoint x: 145, startPoint y: 83, endPoint x: 135, endPoint y: 72, distance: 15.2
click at [135, 72] on span "If your user has multiple embedded wallets, you can export the private key for …" at bounding box center [210, 74] width 201 height 23
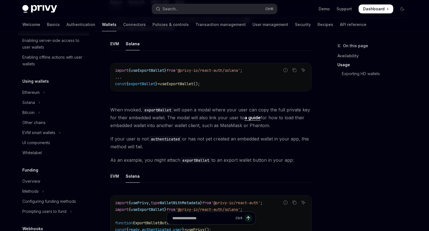
scroll to position [324, 0]
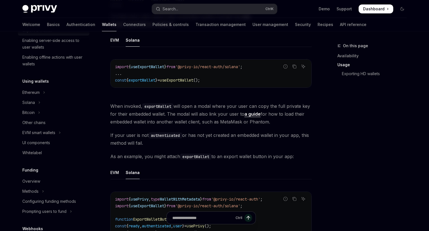
click at [252, 114] on link "a guide" at bounding box center [252, 114] width 16 height 6
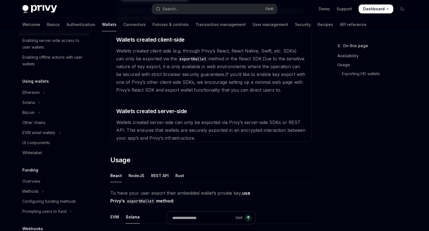
scroll to position [236, 0]
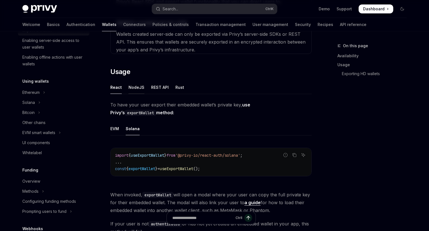
click at [135, 86] on div "NodeJS" at bounding box center [136, 87] width 16 height 13
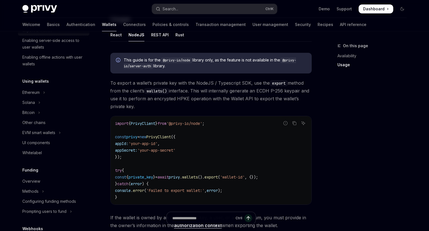
scroll to position [265, 0]
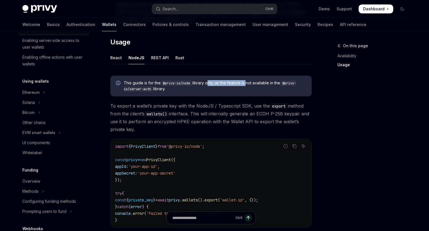
drag, startPoint x: 219, startPoint y: 82, endPoint x: 248, endPoint y: 82, distance: 28.5
click at [248, 82] on span "This guide is for the @privy-io/node library only, as the feature is not availa…" at bounding box center [215, 86] width 182 height 12
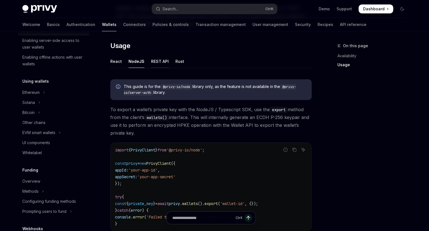
click at [153, 62] on div "REST API" at bounding box center [160, 61] width 18 height 13
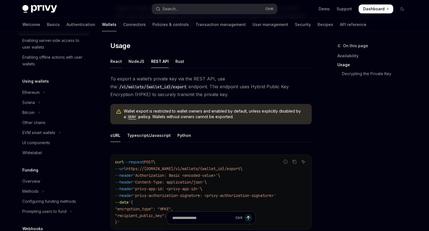
click at [116, 62] on div "React" at bounding box center [115, 61] width 11 height 13
type textarea "*"
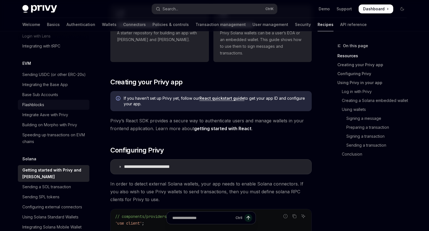
scroll to position [779, 0]
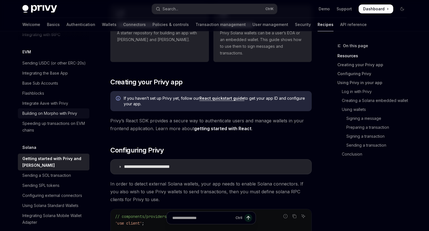
click at [44, 110] on div "Building on Morpho with Privy" at bounding box center [49, 113] width 55 height 7
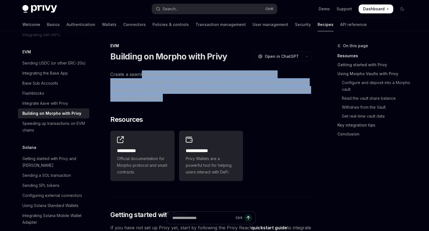
drag, startPoint x: 241, startPoint y: 107, endPoint x: 142, endPoint y: 69, distance: 105.5
drag, startPoint x: 191, startPoint y: 108, endPoint x: 132, endPoint y: 72, distance: 68.9
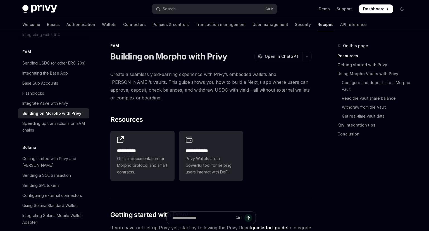
click at [132, 72] on span "Create a seamless yield-earning experience with Privy’s embedded wallets and [P…" at bounding box center [210, 85] width 201 height 31
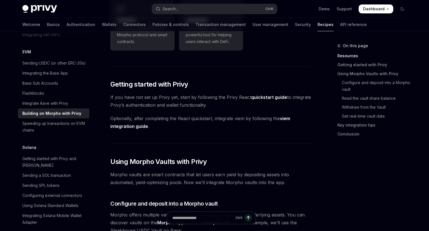
scroll to position [147, 0]
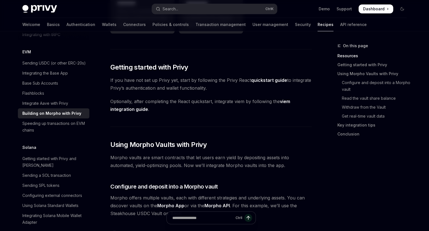
drag, startPoint x: 146, startPoint y: 80, endPoint x: 224, endPoint y: 87, distance: 78.2
click at [224, 87] on span "If you have not set up Privy yet, start by following the Privy React quickstart…" at bounding box center [210, 84] width 201 height 16
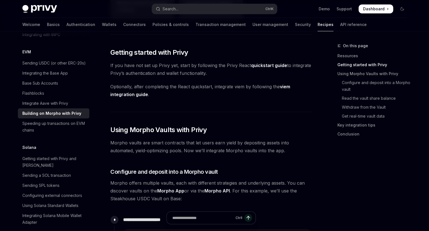
scroll to position [177, 0]
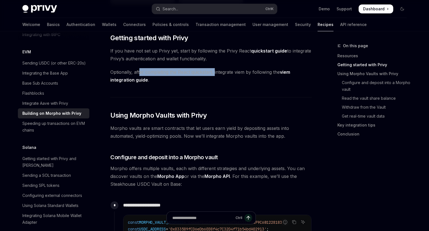
drag, startPoint x: 152, startPoint y: 71, endPoint x: 215, endPoint y: 71, distance: 62.5
click at [215, 71] on span "Optionally, after completing the React quickstart, integrate viem by following …" at bounding box center [210, 76] width 201 height 16
drag, startPoint x: 187, startPoint y: 71, endPoint x: 245, endPoint y: 71, distance: 57.2
click at [245, 71] on span "Optionally, after completing the React quickstart, integrate viem by following …" at bounding box center [210, 76] width 201 height 16
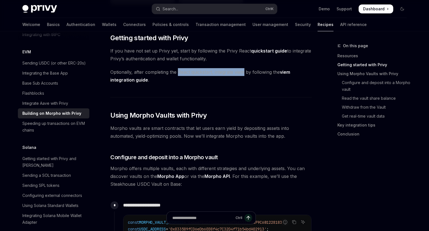
click at [245, 71] on span "Optionally, after completing the React quickstart, integrate viem by following …" at bounding box center [210, 76] width 201 height 16
click at [284, 71] on link "viem integration guide" at bounding box center [200, 76] width 180 height 14
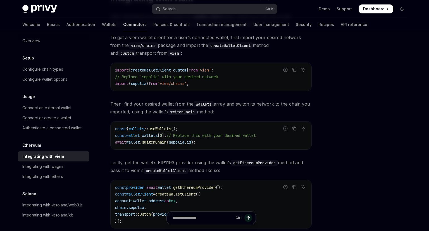
scroll to position [59, 0]
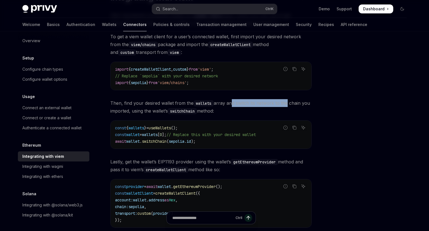
drag, startPoint x: 247, startPoint y: 103, endPoint x: 285, endPoint y: 103, distance: 38.5
click at [285, 103] on span "Then, find your desired wallet from the wallets array and switch its network to…" at bounding box center [210, 107] width 201 height 16
drag, startPoint x: 128, startPoint y: 110, endPoint x: 146, endPoint y: 108, distance: 18.2
click at [146, 108] on span "Then, find your desired wallet from the wallets array and switch its network to…" at bounding box center [210, 107] width 201 height 16
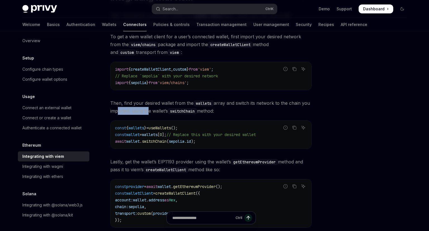
click at [146, 108] on span "Then, find your desired wallet from the wallets array and switch its network to…" at bounding box center [210, 107] width 201 height 16
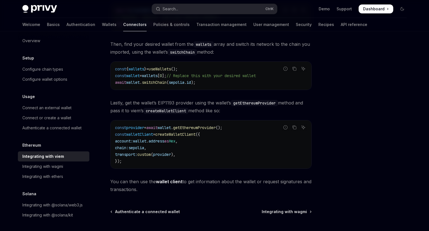
scroll to position [147, 0]
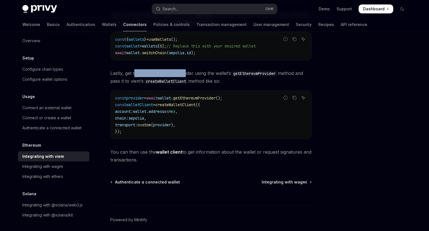
drag, startPoint x: 135, startPoint y: 73, endPoint x: 184, endPoint y: 72, distance: 49.1
click at [184, 72] on span "Lastly, get the wallet’s EIP1193 provider using the wallet’s getEthereumProvide…" at bounding box center [210, 77] width 201 height 16
drag, startPoint x: 135, startPoint y: 74, endPoint x: 210, endPoint y: 71, distance: 75.4
click at [210, 71] on span "Lastly, get the wallet’s EIP1193 provider using the wallet’s getEthereumProvide…" at bounding box center [210, 77] width 201 height 16
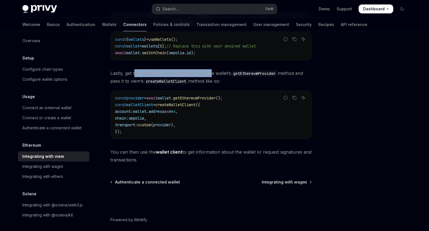
click at [210, 71] on span "Lastly, get the wallet’s EIP1193 provider using the wallet’s getEthereumProvide…" at bounding box center [210, 77] width 201 height 16
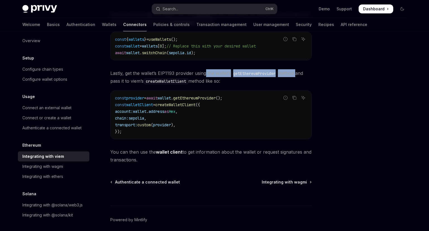
drag, startPoint x: 206, startPoint y: 73, endPoint x: 296, endPoint y: 73, distance: 90.4
click at [296, 73] on span "Lastly, get the wallet’s EIP1193 provider using the wallet’s getEthereumProvide…" at bounding box center [210, 77] width 201 height 16
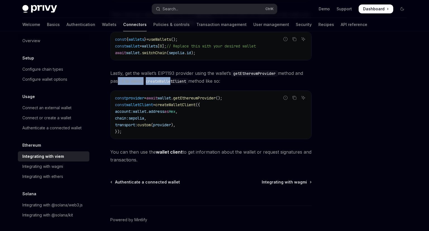
drag, startPoint x: 128, startPoint y: 80, endPoint x: 214, endPoint y: 80, distance: 85.7
click at [214, 80] on span "Lastly, get the wallet’s EIP1193 provider using the wallet’s getEthereumProvide…" at bounding box center [210, 77] width 201 height 16
drag, startPoint x: 224, startPoint y: 81, endPoint x: 206, endPoint y: 81, distance: 17.3
click at [206, 81] on span "Lastly, get the wallet’s EIP1193 provider using the wallet’s getEthereumProvide…" at bounding box center [210, 77] width 201 height 16
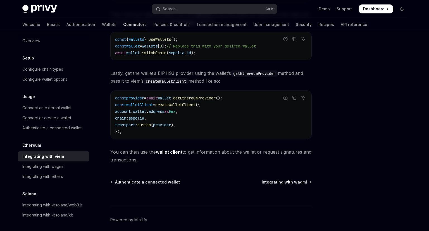
click at [206, 81] on span "Lastly, get the wallet’s EIP1193 provider using the wallet’s getEthereumProvide…" at bounding box center [210, 77] width 201 height 16
drag, startPoint x: 145, startPoint y: 161, endPoint x: 125, endPoint y: 150, distance: 23.0
click at [125, 150] on span "You can then use the wallet client to get information about the wallet or reque…" at bounding box center [210, 156] width 201 height 16
click at [277, 184] on span "Integrating with wagmi" at bounding box center [284, 182] width 45 height 6
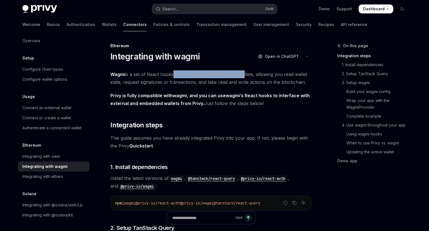
drag, startPoint x: 186, startPoint y: 72, endPoint x: 241, endPoint y: 72, distance: 55.6
click at [241, 72] on span "Wagmi is a set of React hooks for interfacing with Ethereum wallets, allowing y…" at bounding box center [210, 78] width 201 height 16
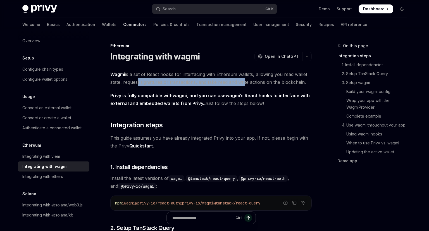
drag, startPoint x: 134, startPoint y: 81, endPoint x: 243, endPoint y: 80, distance: 108.6
click at [243, 80] on span "Wagmi is a set of React hooks for interfacing with Ethereum wallets, allowing y…" at bounding box center [210, 78] width 201 height 16
drag, startPoint x: 267, startPoint y: 81, endPoint x: 277, endPoint y: 81, distance: 9.5
click at [277, 81] on span "Wagmi is a set of React hooks for interfacing with Ethereum wallets, allowing y…" at bounding box center [210, 78] width 201 height 16
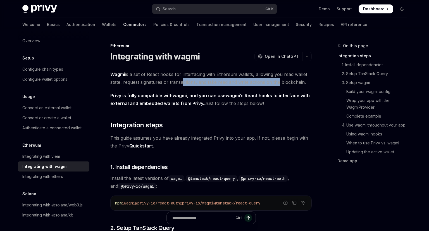
click at [277, 81] on span "Wagmi is a set of React hooks for interfacing with Ethereum wallets, allowing y…" at bounding box center [210, 78] width 201 height 16
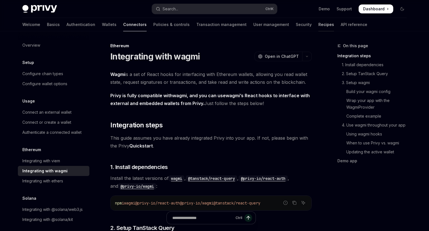
click at [318, 25] on link "Recipes" at bounding box center [326, 24] width 16 height 13
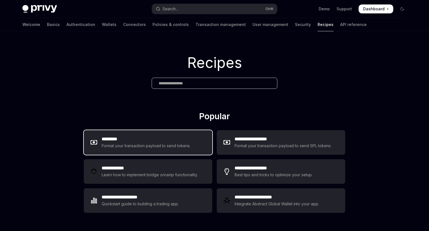
click at [159, 145] on div "Format your transaction payload to send tokens." at bounding box center [146, 145] width 89 height 7
type textarea "*"
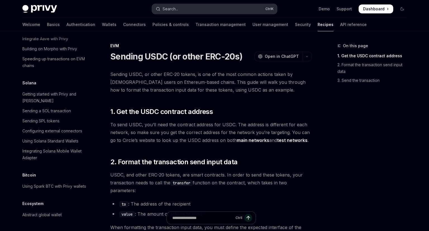
click at [178, 10] on div "Search..." at bounding box center [170, 9] width 16 height 7
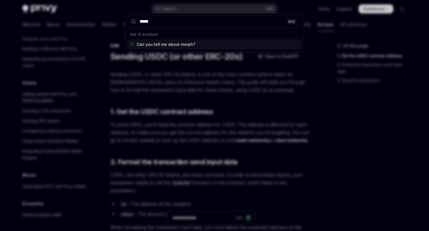
type input "******"
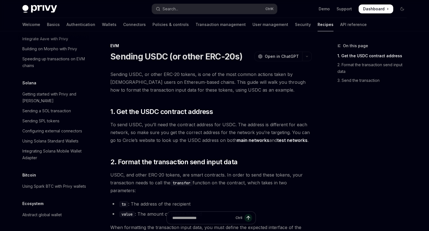
type textarea "*"
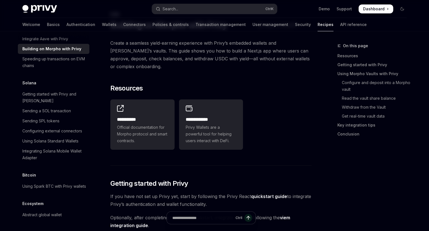
scroll to position [844, 0]
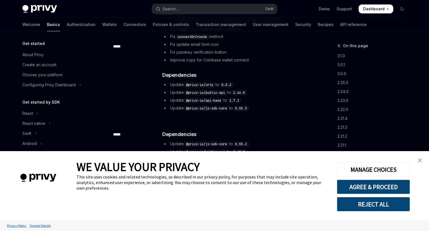
type textarea "*"
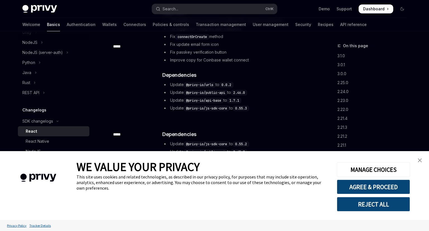
click at [418, 162] on img "close banner" at bounding box center [420, 160] width 4 height 4
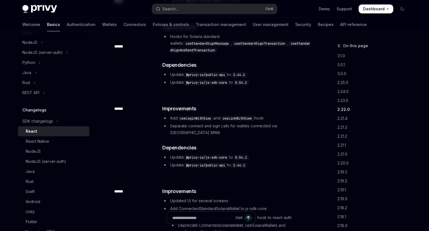
scroll to position [973, 0]
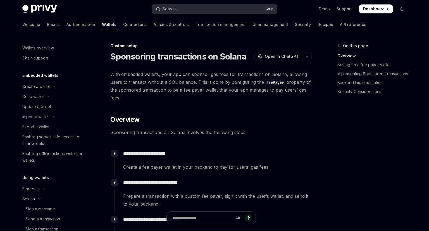
click at [214, 7] on button "Search... Ctrl K" at bounding box center [214, 9] width 125 height 10
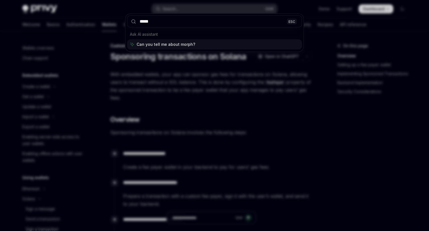
type input "******"
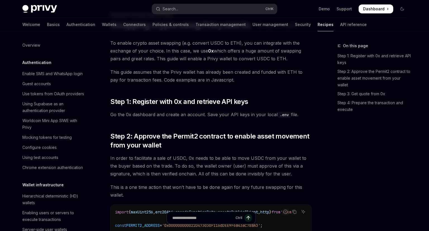
scroll to position [443, 0]
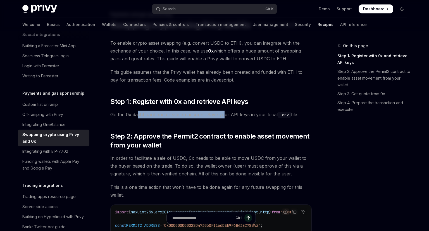
drag, startPoint x: 168, startPoint y: 113, endPoint x: 222, endPoint y: 113, distance: 53.6
click at [222, 113] on span "Go the 0x dashboard and create an account. Save your API keys in your local .en…" at bounding box center [210, 115] width 201 height 8
drag, startPoint x: 129, startPoint y: 116, endPoint x: 178, endPoint y: 111, distance: 49.3
click at [177, 112] on span "Go the 0x dashboard and create an account. Save your API keys in your local .en…" at bounding box center [210, 115] width 201 height 8
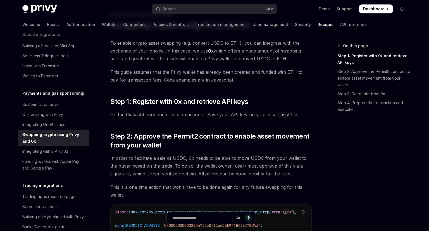
click at [178, 111] on span "Go the 0x dashboard and create an account. Save your API keys in your local .en…" at bounding box center [210, 115] width 201 height 8
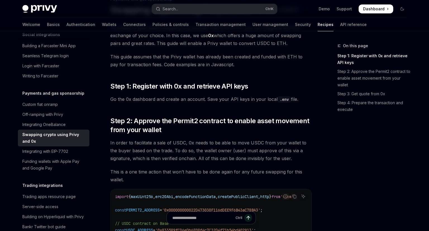
scroll to position [61, 0]
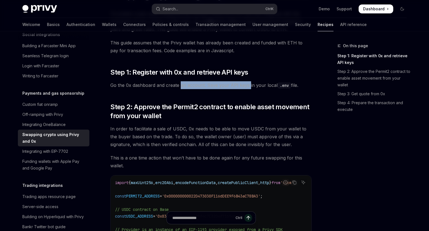
drag, startPoint x: 242, startPoint y: 83, endPoint x: 247, endPoint y: 83, distance: 4.7
click at [247, 83] on span "Go the 0x dashboard and create an account. Save your API keys in your local .en…" at bounding box center [210, 85] width 201 height 8
drag, startPoint x: 173, startPoint y: 84, endPoint x: 230, endPoint y: 83, distance: 57.2
click at [230, 83] on span "Go the 0x dashboard and create an account. Save your API keys in your local .en…" at bounding box center [210, 85] width 201 height 8
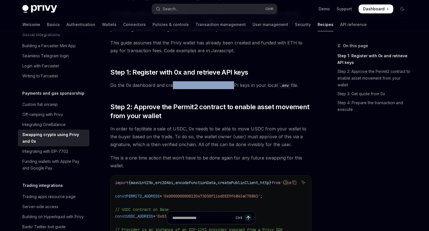
click at [230, 83] on span "Go the 0x dashboard and create an account. Save your API keys in your local .en…" at bounding box center [210, 85] width 201 height 8
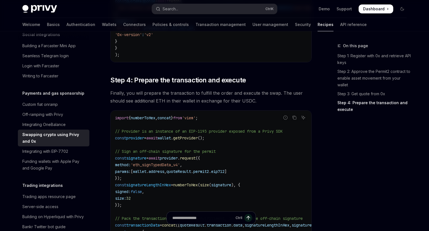
scroll to position [532, 0]
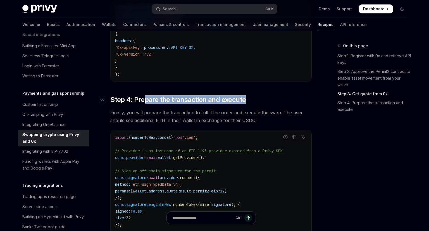
drag, startPoint x: 156, startPoint y: 99, endPoint x: 257, endPoint y: 99, distance: 100.8
click at [257, 99] on h2 "​ Step 4: Prepare the transaction and execute" at bounding box center [210, 99] width 201 height 9
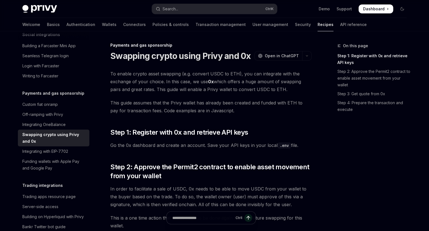
scroll to position [0, 0]
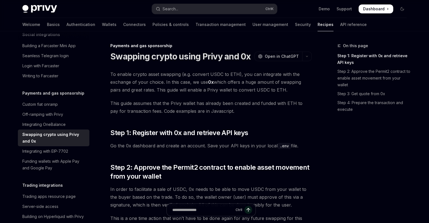
type textarea "*"
